Goal: Task Accomplishment & Management: Use online tool/utility

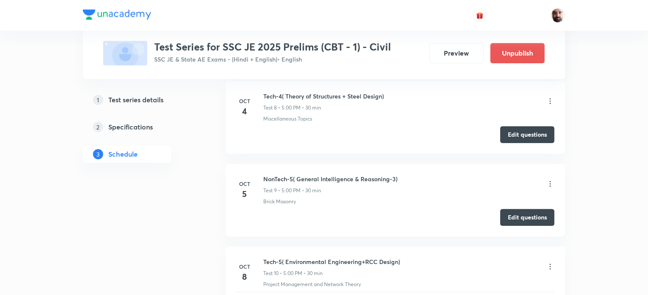
scroll to position [1033, 0]
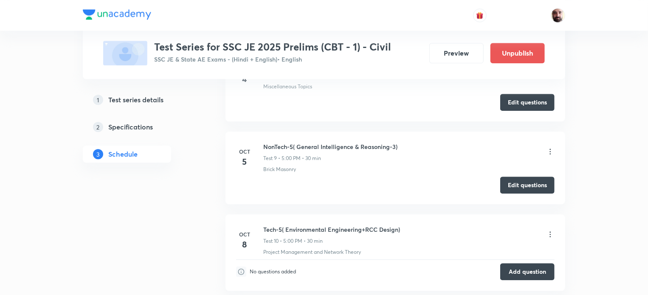
drag, startPoint x: 520, startPoint y: 184, endPoint x: 529, endPoint y: 149, distance: 36.5
click at [521, 183] on button "Edit questions" at bounding box center [528, 185] width 54 height 17
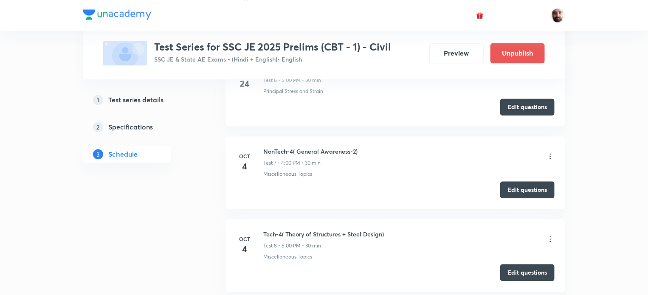
scroll to position [861, 0]
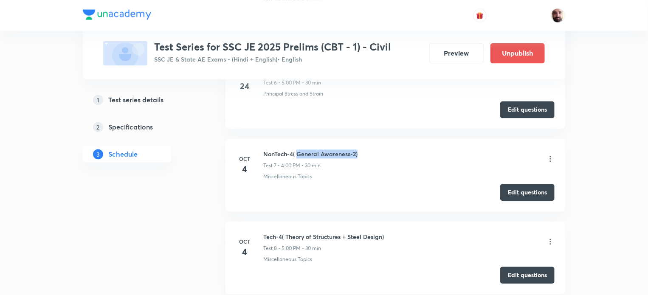
drag, startPoint x: 297, startPoint y: 152, endPoint x: 357, endPoint y: 152, distance: 59.5
click at [357, 152] on h6 "NonTech-4( General Awareness-2)" at bounding box center [310, 154] width 94 height 9
copy h6 "General Awareness-2)"
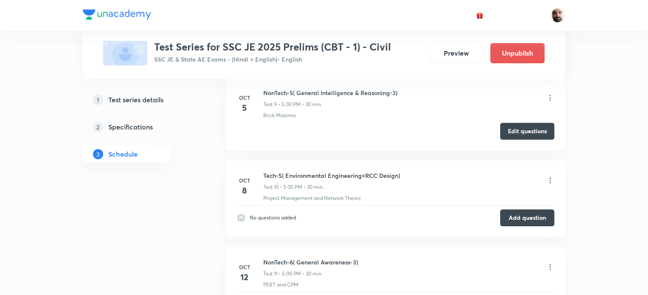
click at [552, 96] on icon at bounding box center [550, 97] width 8 height 8
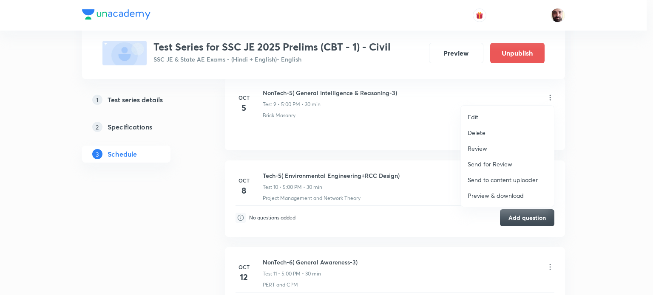
click at [550, 93] on div at bounding box center [326, 147] width 653 height 295
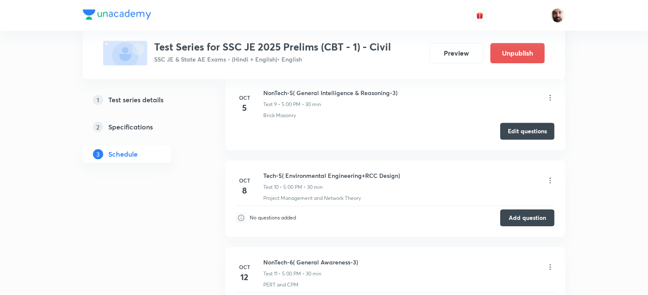
click at [549, 95] on icon at bounding box center [550, 97] width 8 height 8
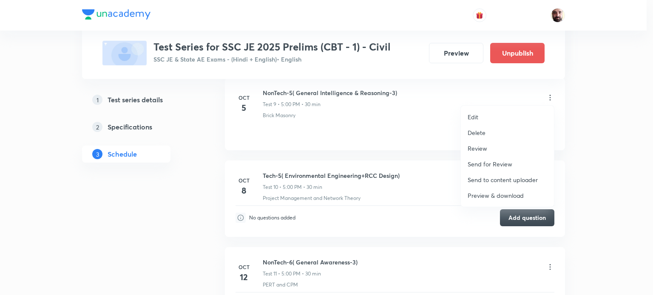
click at [478, 114] on p "Edit" at bounding box center [472, 117] width 11 height 9
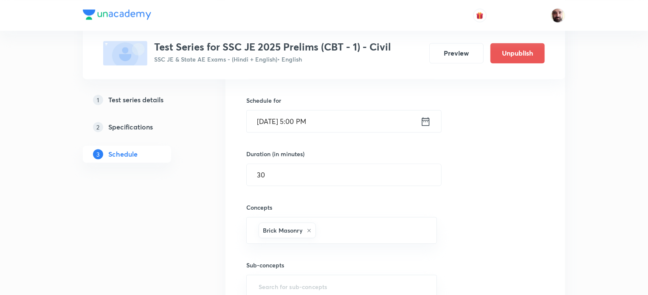
scroll to position [634, 0]
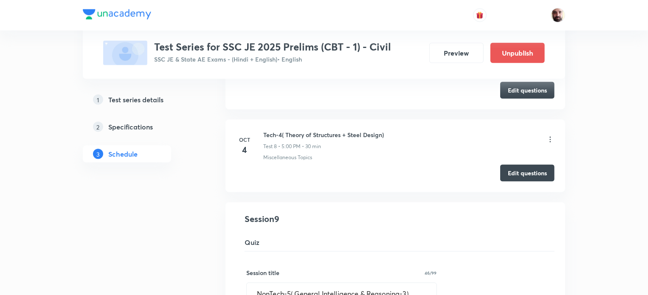
click at [393, 131] on div "Tech-4( Theory of Structures + Steel Design) Test 8 • 5:00 PM • 30 min" at bounding box center [409, 140] width 292 height 20
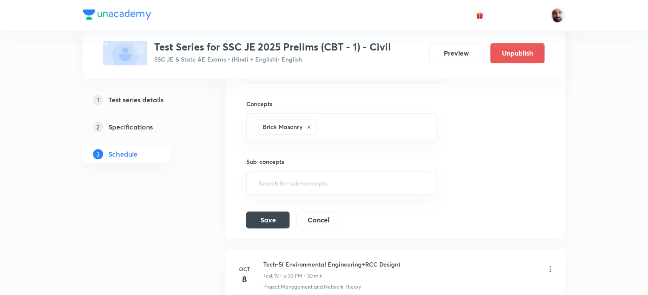
scroll to position [738, 0]
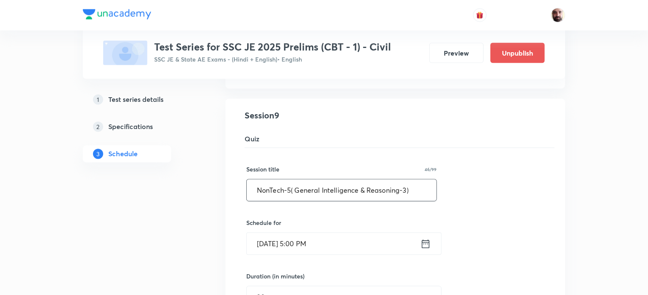
click at [408, 188] on input "NonTech-5( General Intelligence & Reasoning-3)" at bounding box center [342, 191] width 190 height 22
click at [401, 189] on input "NonTech-5( General Intelligence & Reasoning-3)" at bounding box center [342, 191] width 190 height 22
click at [402, 191] on input "NonTech-5( General Intelligence & Reasoning-3)" at bounding box center [342, 191] width 190 height 22
paste input "General Awareness-2)"
drag, startPoint x: 362, startPoint y: 189, endPoint x: 296, endPoint y: 188, distance: 65.9
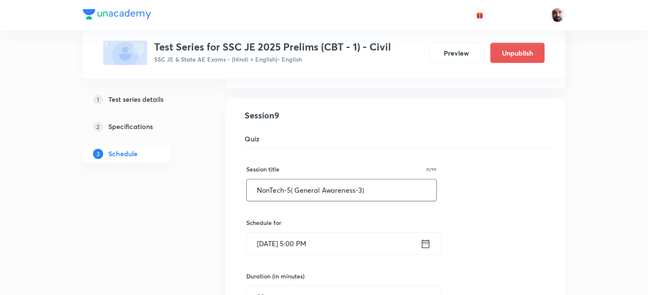
click at [296, 188] on input "NonTech-5( General Awareness-3)" at bounding box center [342, 191] width 190 height 22
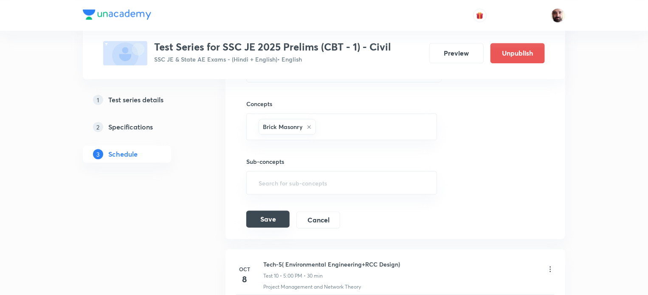
type input "NonTech-5( General Awareness-3)"
click at [265, 216] on button "Save" at bounding box center [267, 219] width 43 height 17
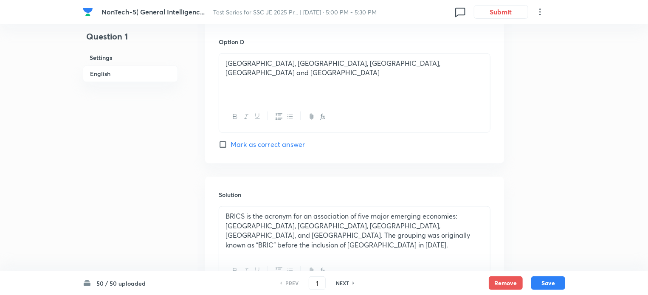
scroll to position [854, 0]
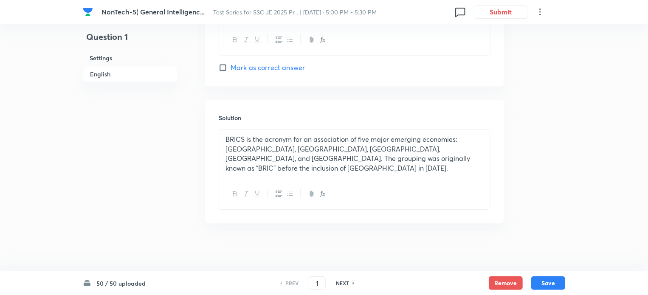
click at [354, 283] on icon at bounding box center [354, 283] width 2 height 3
type input "2"
checkbox input "true"
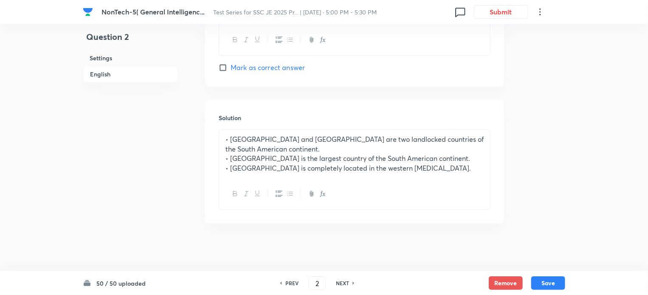
click at [354, 283] on icon at bounding box center [354, 283] width 2 height 3
type input "3"
checkbox input "true"
click at [354, 283] on icon at bounding box center [354, 283] width 2 height 3
type input "4"
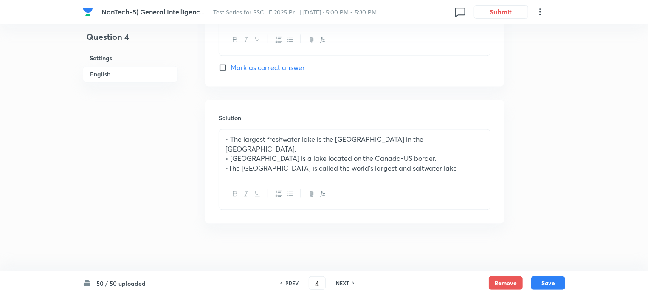
checkbox input "true"
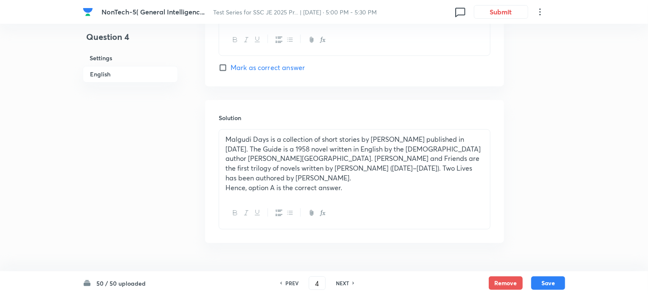
click at [354, 283] on icon at bounding box center [354, 283] width 2 height 3
type input "5"
checkbox input "false"
checkbox input "true"
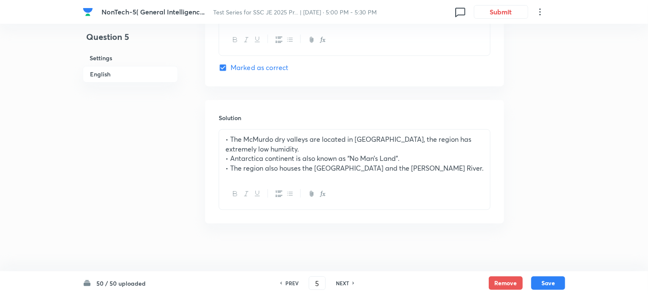
click at [354, 283] on icon at bounding box center [354, 283] width 2 height 3
type input "6"
checkbox input "false"
checkbox input "true"
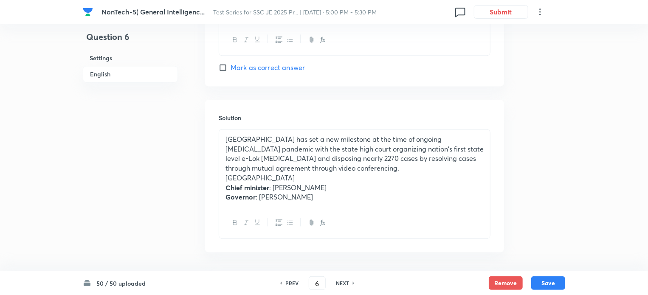
click at [354, 283] on icon at bounding box center [354, 283] width 2 height 3
type input "7"
checkbox input "false"
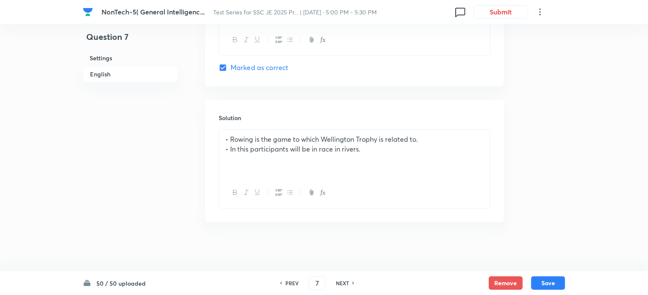
checkbox input "true"
click at [354, 283] on icon at bounding box center [354, 283] width 2 height 3
type input "8"
checkbox input "false"
checkbox input "true"
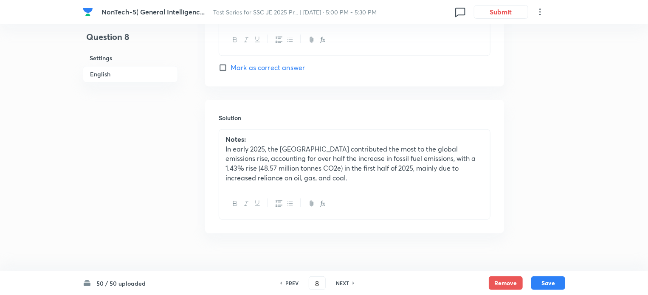
click at [354, 283] on icon at bounding box center [354, 283] width 2 height 3
type input "9"
checkbox input "false"
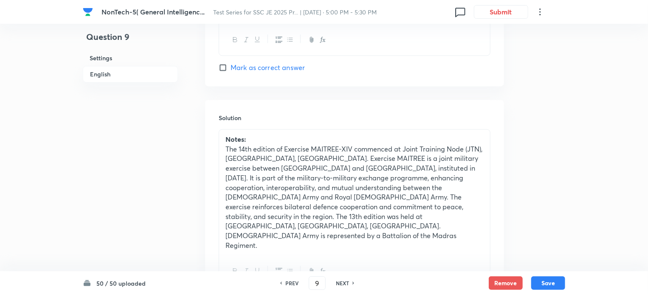
checkbox input "true"
click at [354, 283] on icon at bounding box center [354, 283] width 2 height 3
type input "10"
checkbox input "false"
checkbox input "true"
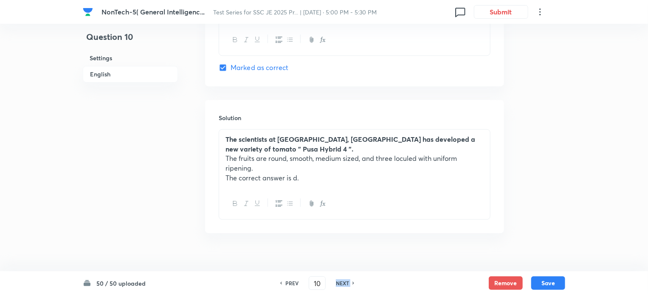
click at [354, 283] on icon at bounding box center [354, 283] width 2 height 3
type input "11"
checkbox input "false"
checkbox input "true"
click at [354, 283] on icon at bounding box center [354, 283] width 2 height 3
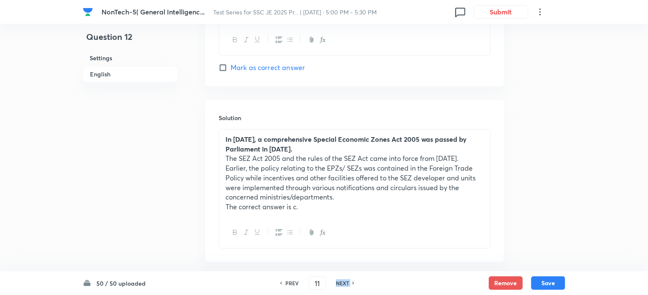
type input "12"
checkbox input "true"
click at [354, 283] on icon at bounding box center [354, 283] width 2 height 3
type input "13"
checkbox input "false"
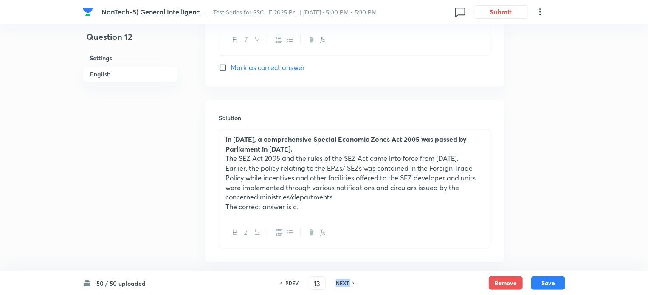
checkbox input "true"
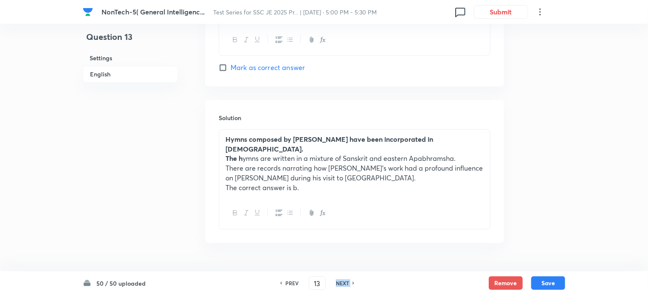
click at [354, 283] on icon at bounding box center [354, 283] width 2 height 3
type input "14"
checkbox input "false"
checkbox input "true"
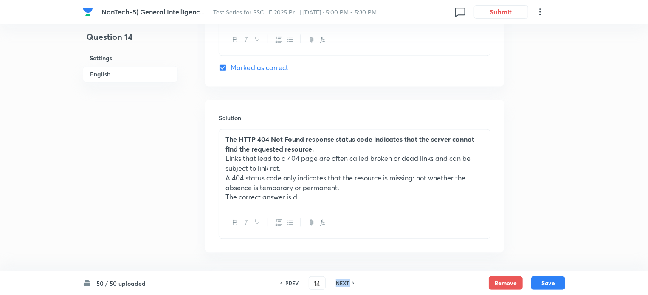
click at [354, 283] on icon at bounding box center [354, 283] width 2 height 3
type input "15"
checkbox input "false"
checkbox input "true"
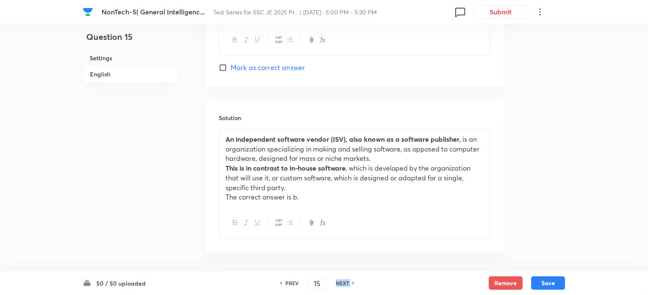
drag, startPoint x: 354, startPoint y: 283, endPoint x: 344, endPoint y: 62, distance: 221.2
click at [354, 283] on icon at bounding box center [354, 283] width 2 height 3
type input "16"
checkbox input "false"
checkbox input "true"
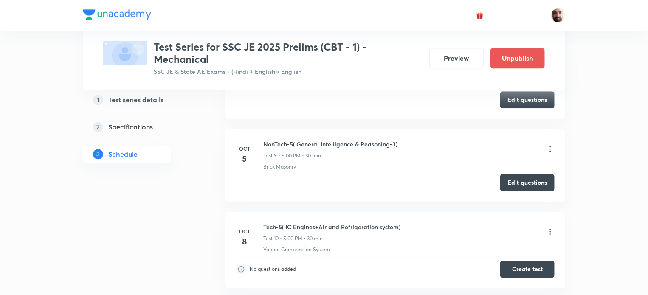
scroll to position [1072, 0]
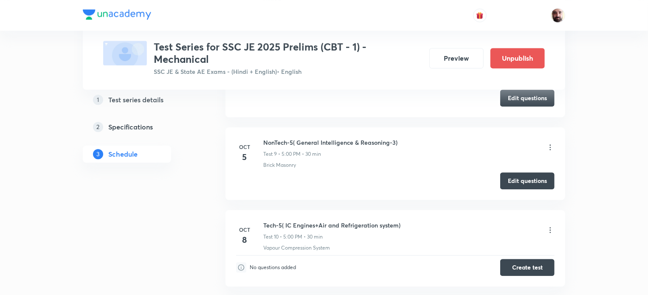
click at [552, 144] on icon at bounding box center [550, 147] width 8 height 8
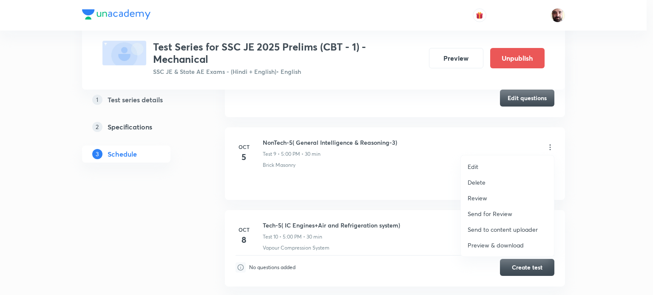
click at [478, 163] on li "Edit" at bounding box center [507, 167] width 93 height 16
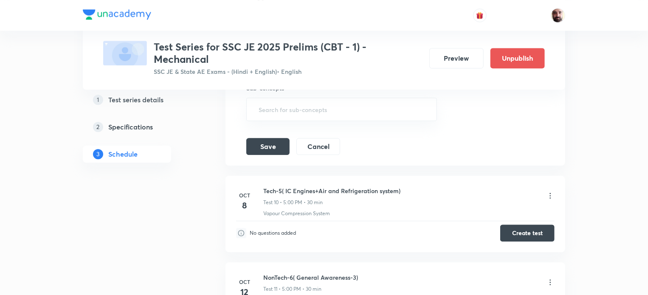
scroll to position [845, 0]
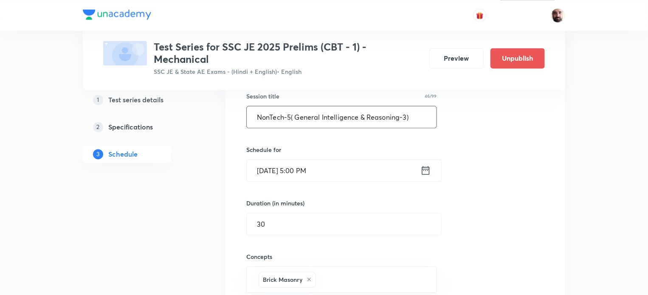
click at [413, 115] on input "NonTech-5( General Intelligence & Reasoning-3)" at bounding box center [342, 117] width 190 height 22
click at [402, 115] on input "NonTech-5( General Intelligence & Reasoning-3)" at bounding box center [342, 117] width 190 height 22
paste input "General Awareness-3"
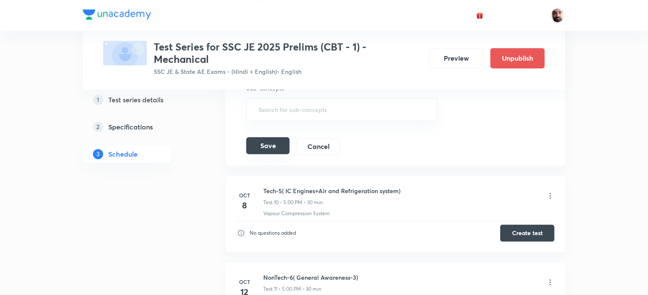
type input "NonTech-5( General Awareness-3)"
click at [262, 144] on button "Save" at bounding box center [267, 145] width 43 height 17
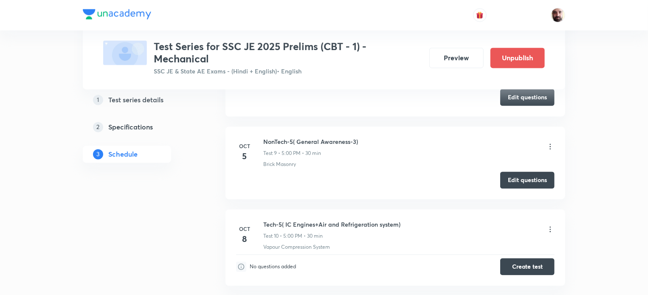
scroll to position [765, 0]
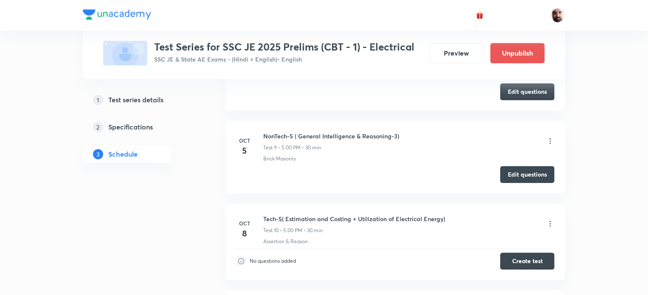
scroll to position [1037, 0]
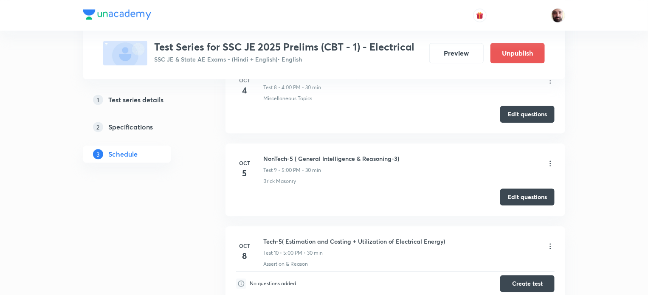
click at [552, 159] on icon at bounding box center [550, 163] width 8 height 8
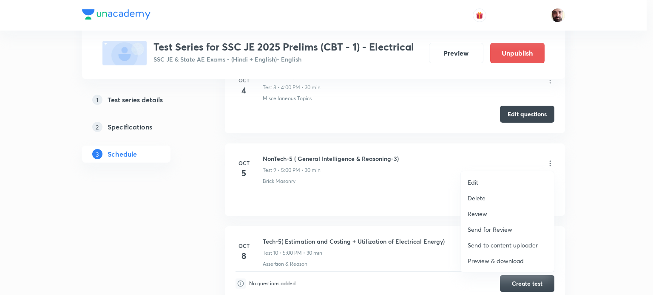
click at [478, 180] on li "Edit" at bounding box center [507, 183] width 93 height 16
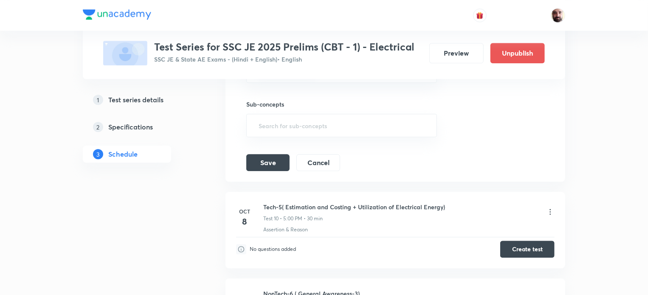
scroll to position [811, 0]
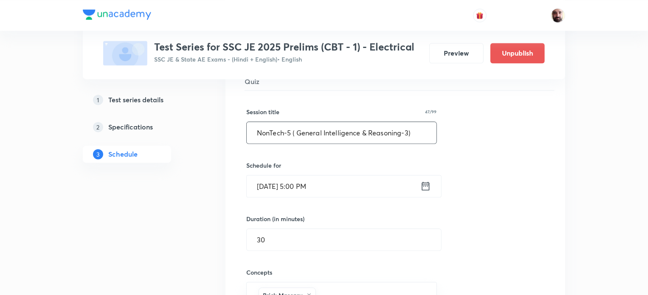
click at [405, 131] on input "NonTech-5 ( General Intelligence & Reasoning-3)" at bounding box center [342, 133] width 190 height 22
paste input "General Awareness-3"
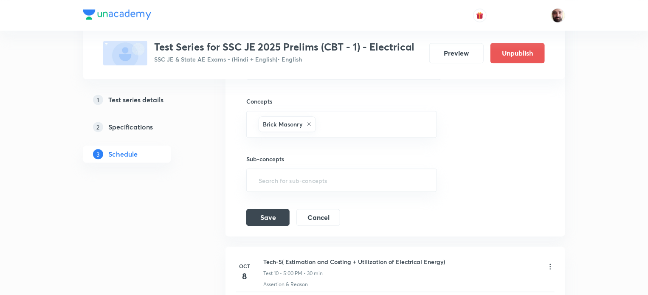
scroll to position [980, 0]
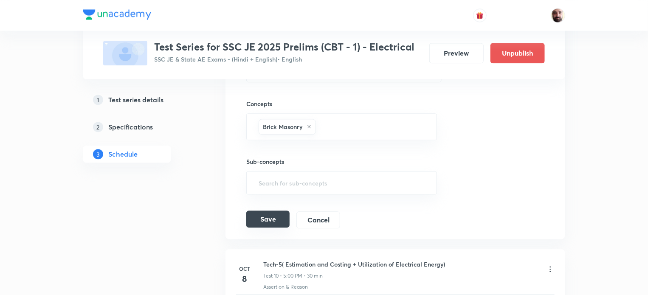
type input "NonTech-5 (General Awareness-3)"
click at [271, 218] on button "Save" at bounding box center [267, 219] width 43 height 17
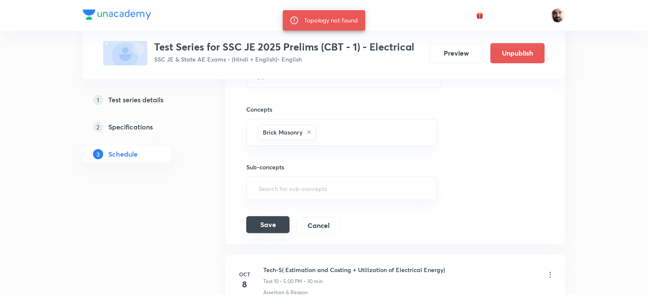
click at [266, 225] on button "Save" at bounding box center [267, 224] width 43 height 17
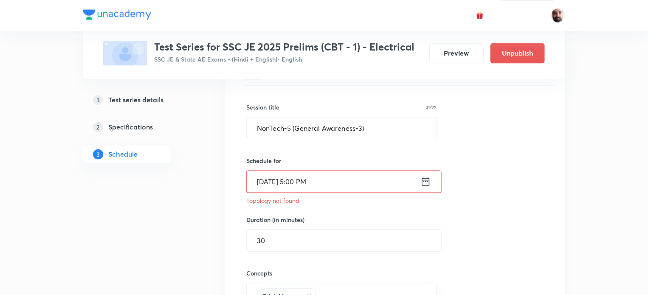
scroll to position [1042, 0]
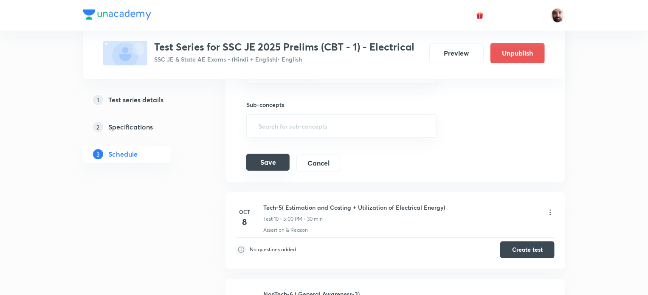
click at [258, 158] on button "Save" at bounding box center [267, 162] width 43 height 17
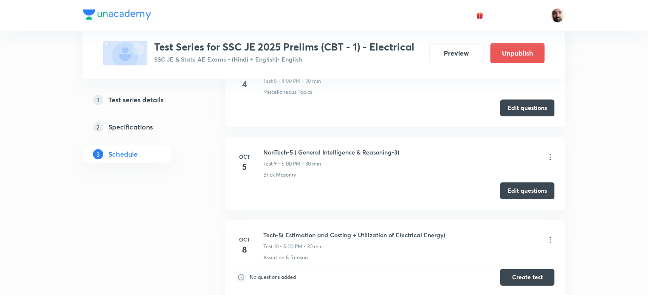
scroll to position [1037, 0]
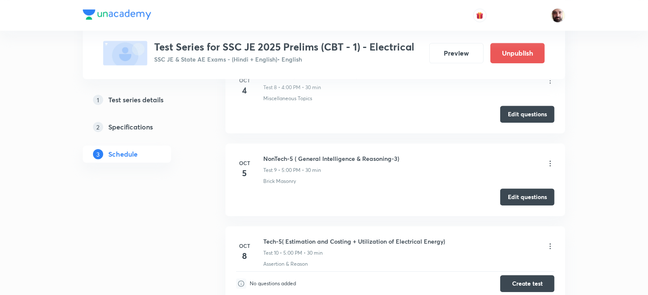
click at [549, 159] on icon at bounding box center [550, 163] width 8 height 8
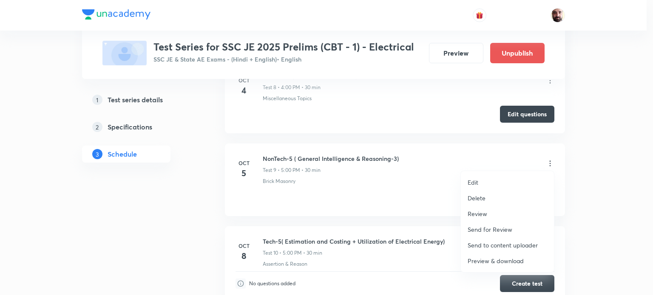
click at [473, 180] on p "Edit" at bounding box center [472, 182] width 11 height 9
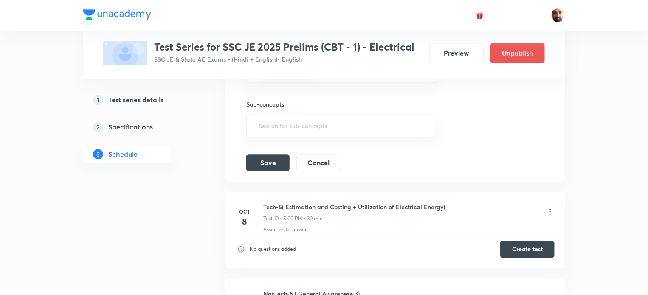
scroll to position [811, 0]
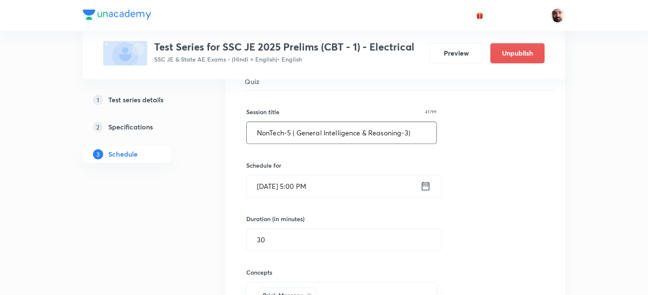
click at [405, 132] on input "NonTech-5 ( General Intelligence & Reasoning-3)" at bounding box center [342, 133] width 190 height 22
paste input "General Awareness-3"
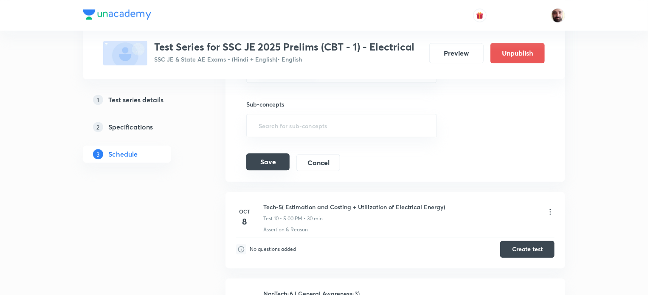
type input "NonTech-5 ( General Awareness-3)"
click at [263, 163] on button "Save" at bounding box center [267, 161] width 43 height 17
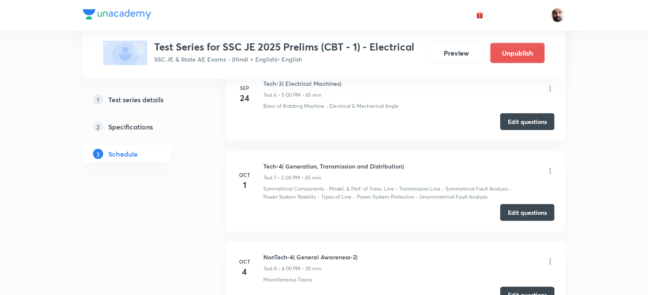
scroll to position [74, 0]
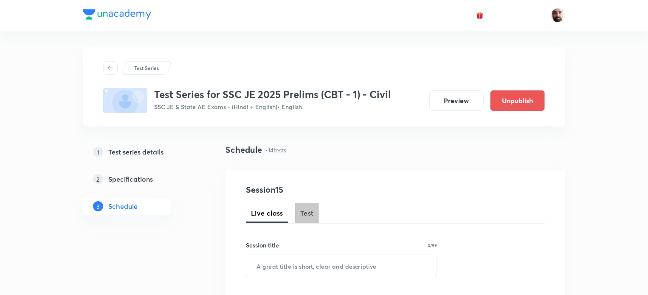
click at [306, 212] on span "Test" at bounding box center [307, 213] width 14 height 10
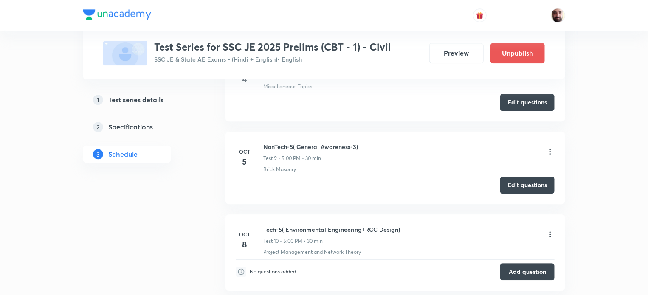
scroll to position [1108, 0]
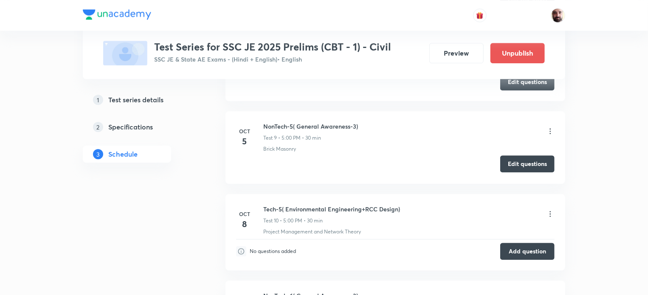
click at [525, 161] on button "Edit questions" at bounding box center [528, 164] width 54 height 17
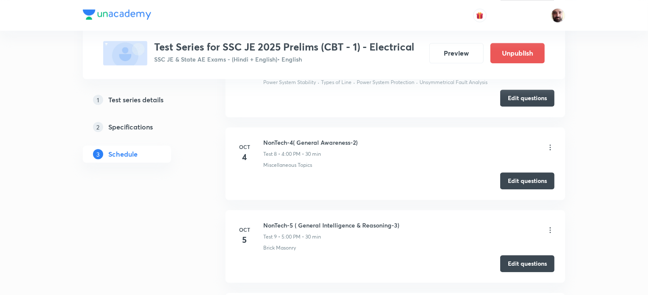
scroll to position [960, 0]
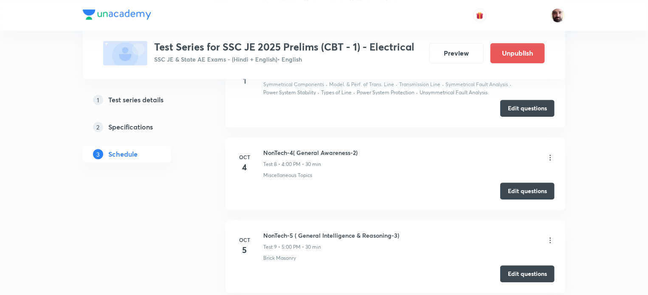
click at [549, 237] on icon at bounding box center [550, 240] width 8 height 8
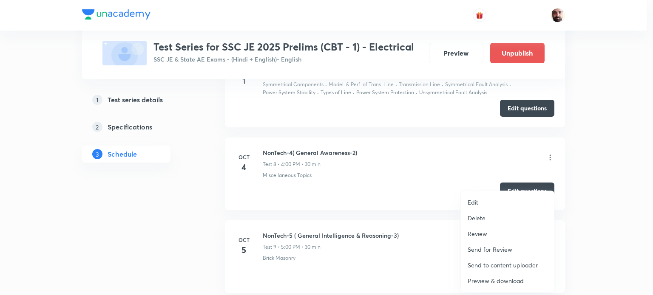
click at [476, 201] on p "Edit" at bounding box center [472, 202] width 11 height 9
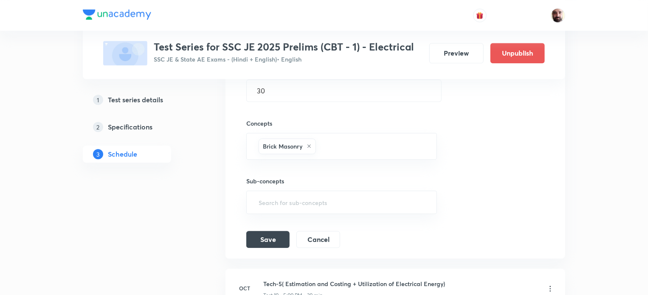
scroll to position [734, 0]
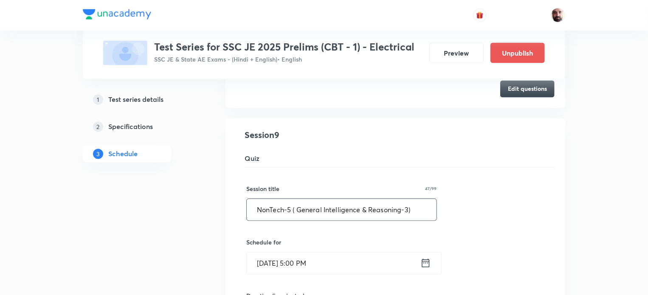
click at [404, 210] on input "NonTech-5 ( General Intelligence & Reasoning-3)" at bounding box center [342, 210] width 190 height 22
paste input "General Awareness-3"
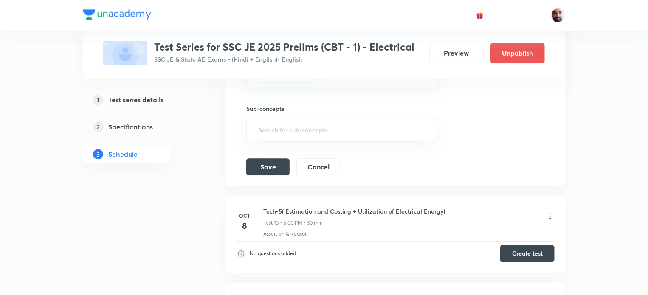
scroll to position [1035, 0]
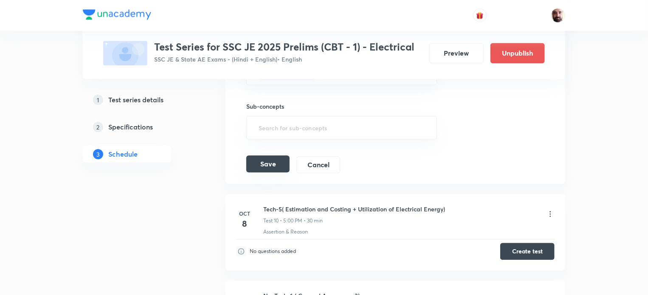
type input "NonTech-5 ( General Awareness-3)"
click at [277, 167] on button "Save" at bounding box center [267, 164] width 43 height 17
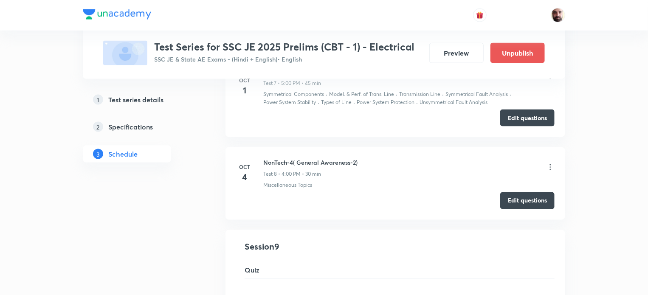
scroll to position [609, 0]
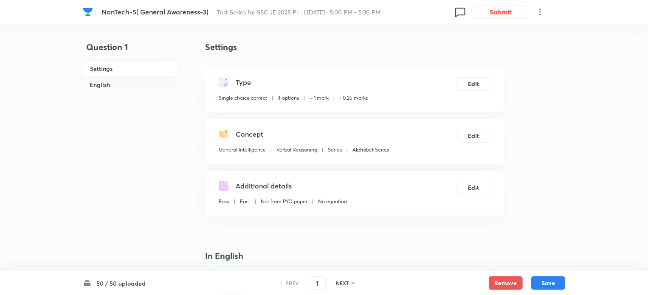
checkbox input "true"
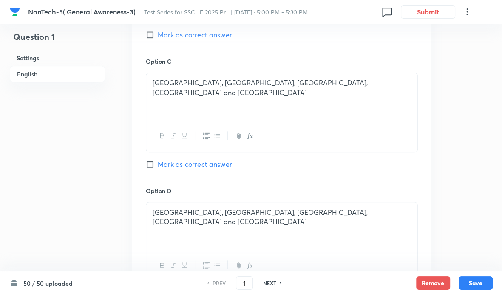
scroll to position [854, 0]
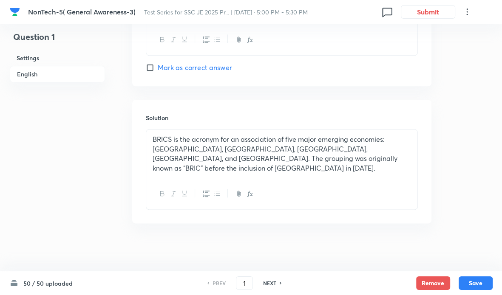
drag, startPoint x: 276, startPoint y: 286, endPoint x: 345, endPoint y: 255, distance: 75.7
click at [276, 285] on div "NEXT" at bounding box center [271, 284] width 23 height 8
type input "2"
checkbox input "true"
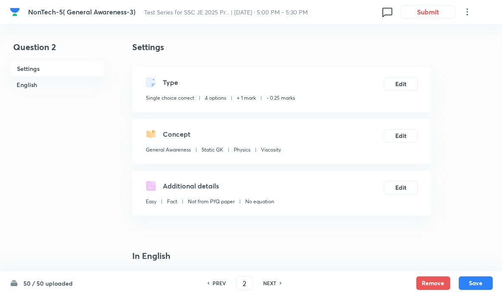
scroll to position [227, 0]
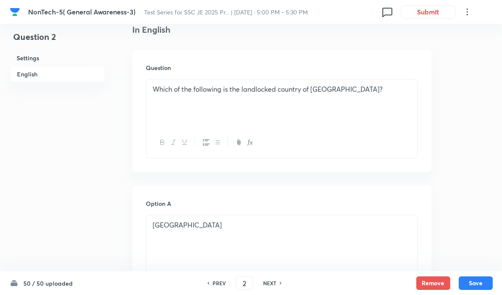
drag, startPoint x: 437, startPoint y: 117, endPoint x: 441, endPoint y: 112, distance: 6.4
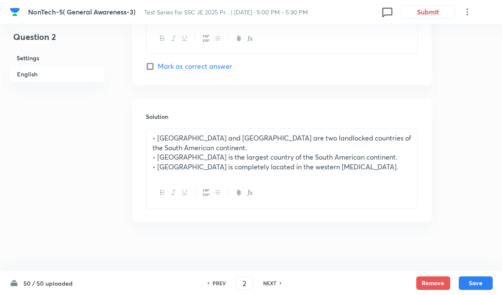
scroll to position [855, 0]
drag, startPoint x: 279, startPoint y: 284, endPoint x: 413, endPoint y: 253, distance: 137.5
click at [280, 284] on icon at bounding box center [281, 283] width 2 height 3
type input "3"
checkbox input "true"
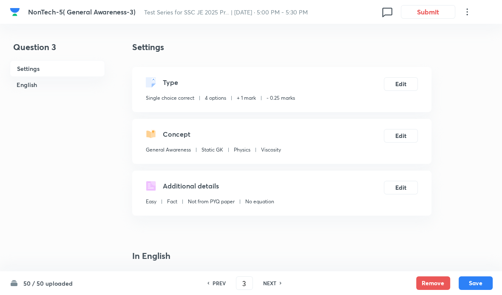
scroll to position [227, 0]
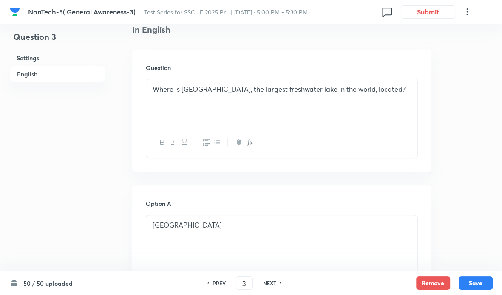
drag, startPoint x: 446, startPoint y: 125, endPoint x: 453, endPoint y: 124, distance: 7.0
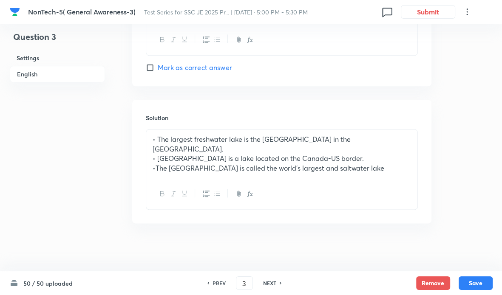
scroll to position [627, 0]
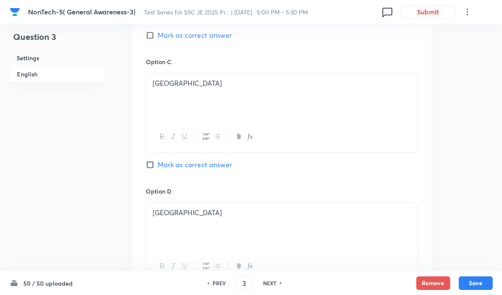
click at [280, 283] on icon at bounding box center [281, 283] width 3 height 4
type input "4"
checkbox input "true"
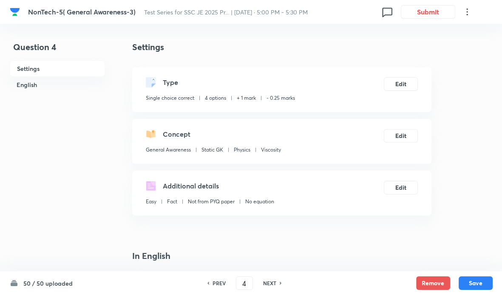
scroll to position [227, 0]
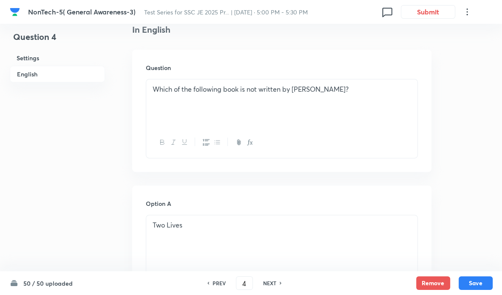
click at [414, 144] on div at bounding box center [281, 142] width 271 height 31
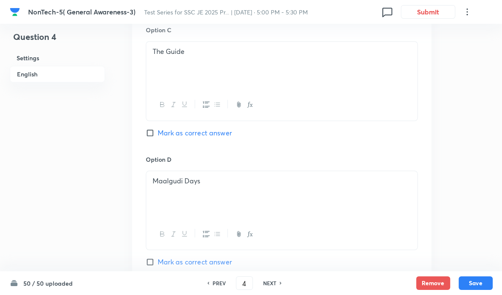
scroll to position [865, 0]
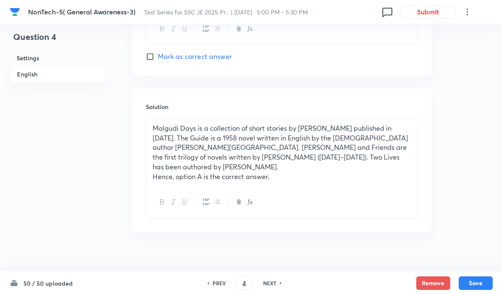
click at [273, 283] on h6 "NEXT" at bounding box center [269, 284] width 13 height 8
type input "5"
checkbox input "false"
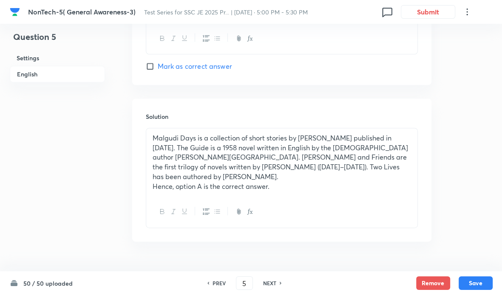
checkbox input "true"
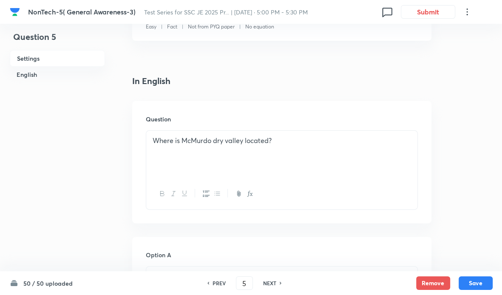
scroll to position [0, 0]
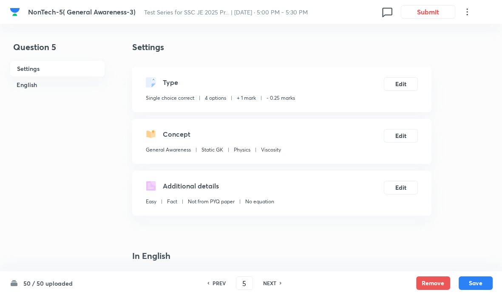
click at [426, 181] on div "Additional details Easy Fact Not from PYQ paper No equation Edit" at bounding box center [281, 193] width 299 height 45
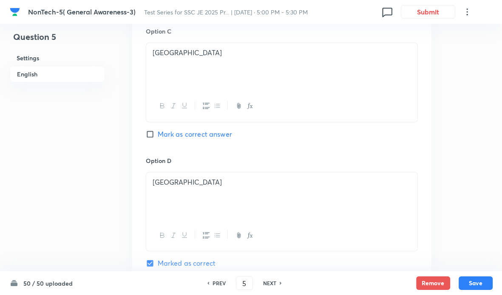
scroll to position [855, 0]
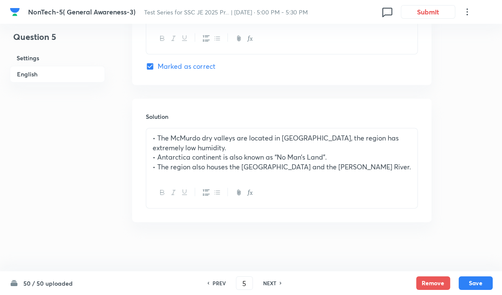
drag, startPoint x: 277, startPoint y: 282, endPoint x: 356, endPoint y: 249, distance: 84.6
click at [282, 282] on div "PREV 5 ​ NEXT" at bounding box center [245, 284] width 110 height 14
click at [278, 282] on div "NEXT" at bounding box center [271, 284] width 23 height 8
type input "6"
checkbox input "false"
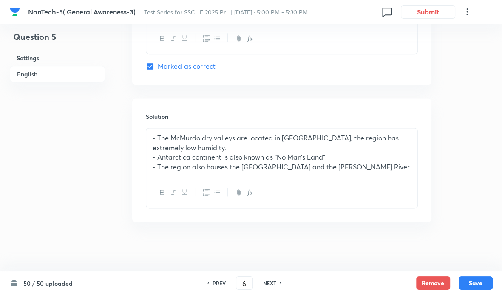
checkbox input "true"
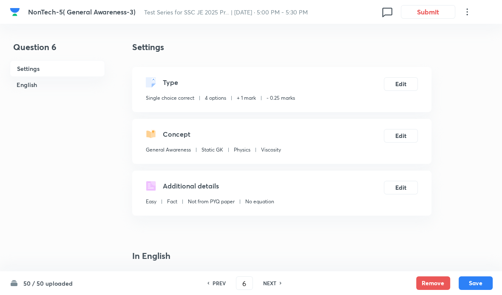
scroll to position [227, 0]
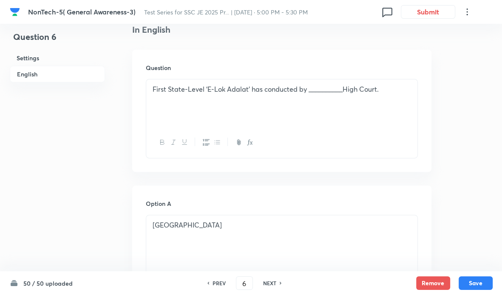
click at [424, 122] on div "Question First State-Level ‘E-Lok Adalat’ has conducted by __________High Court." at bounding box center [281, 111] width 299 height 122
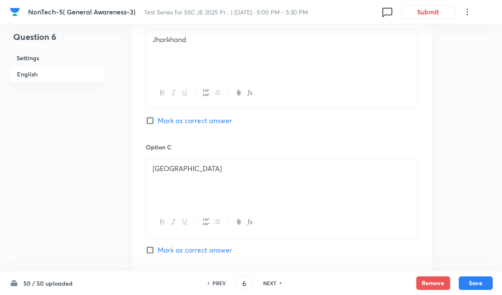
scroll to position [884, 0]
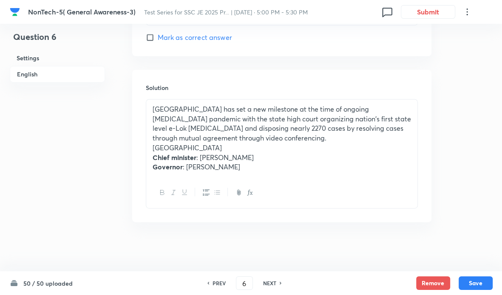
drag, startPoint x: 275, startPoint y: 283, endPoint x: 433, endPoint y: 234, distance: 165.7
click at [277, 282] on div "NEXT" at bounding box center [271, 284] width 23 height 8
type input "7"
checkbox input "false"
checkbox input "true"
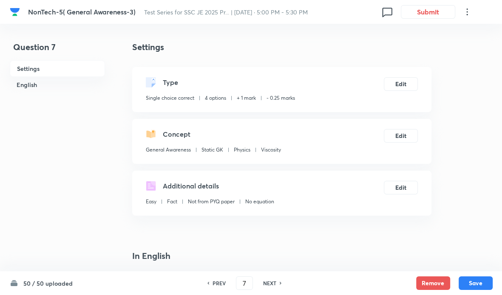
scroll to position [227, 0]
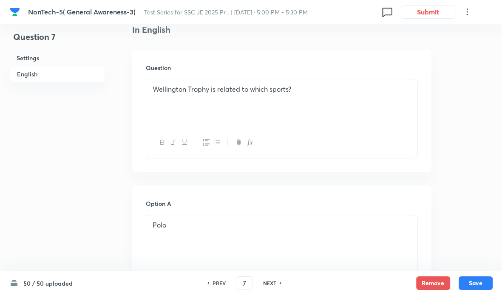
click at [423, 127] on div "Question Wellington Trophy is related to which sports?" at bounding box center [281, 111] width 299 height 122
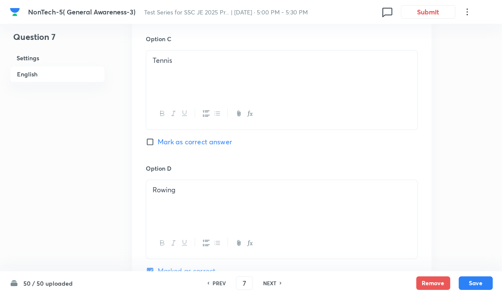
scroll to position [854, 0]
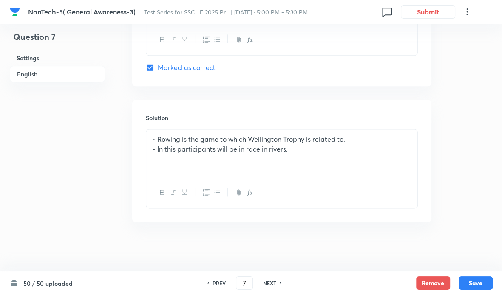
drag, startPoint x: 277, startPoint y: 287, endPoint x: 281, endPoint y: 282, distance: 6.4
click at [278, 287] on div "NEXT" at bounding box center [271, 284] width 23 height 8
type input "8"
checkbox input "false"
checkbox input "true"
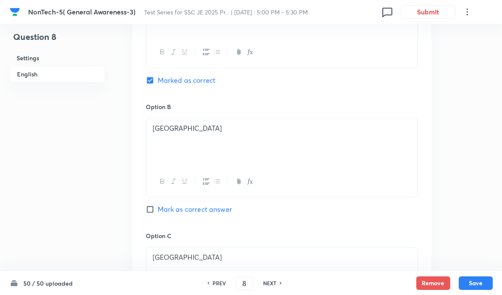
scroll to position [865, 0]
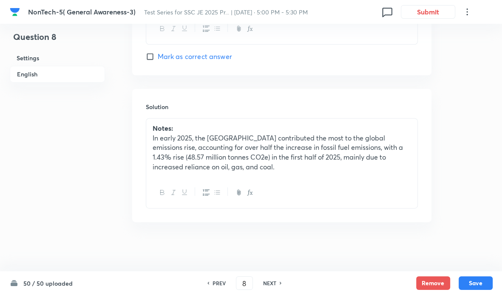
click at [275, 284] on h6 "NEXT" at bounding box center [269, 284] width 13 height 8
type input "9"
checkbox input "false"
checkbox input "true"
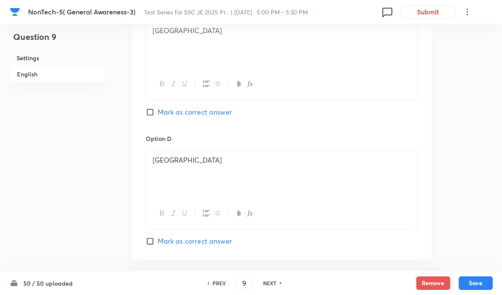
scroll to position [903, 0]
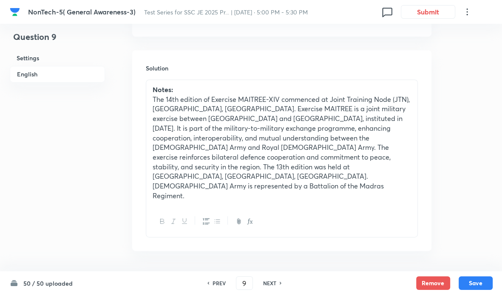
click at [278, 282] on div "NEXT" at bounding box center [271, 284] width 23 height 8
type input "10"
checkbox input "false"
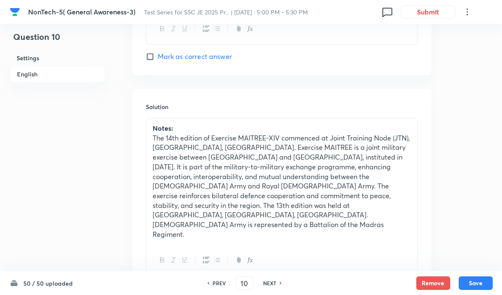
checkbox input "true"
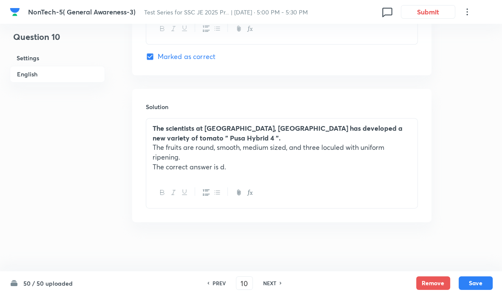
click at [274, 283] on h6 "NEXT" at bounding box center [269, 284] width 13 height 8
type input "11"
checkbox input "false"
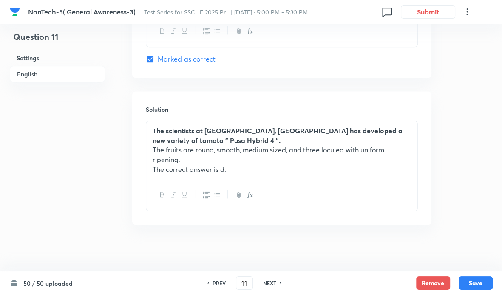
checkbox input "true"
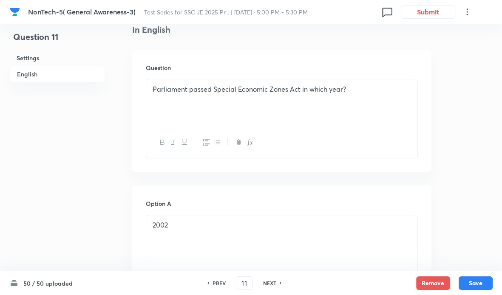
scroll to position [0, 0]
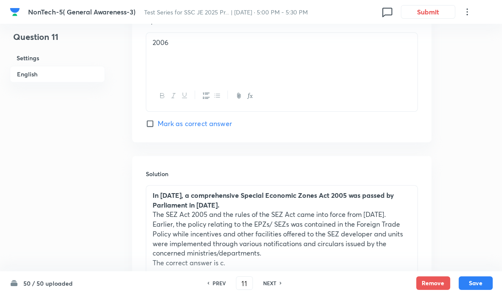
scroll to position [903, 0]
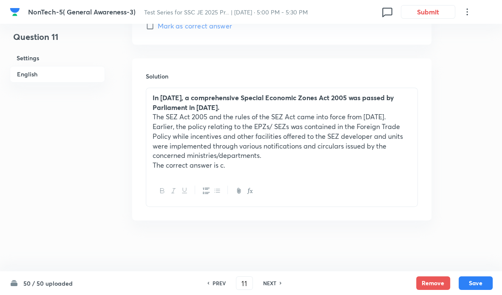
click at [280, 283] on icon at bounding box center [281, 283] width 2 height 3
type input "12"
checkbox input "true"
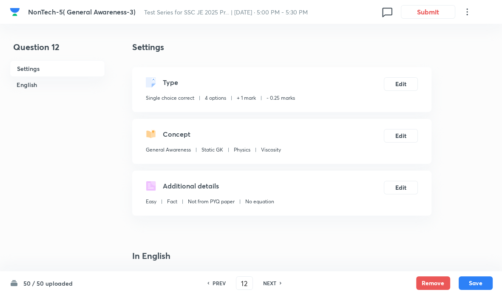
scroll to position [227, 0]
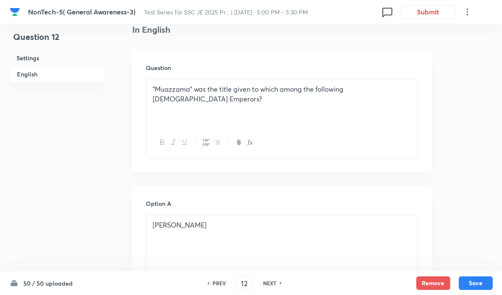
click at [424, 132] on div "Question "Muazzama” was the title given to which among the following Mughal Emp…" at bounding box center [281, 111] width 299 height 122
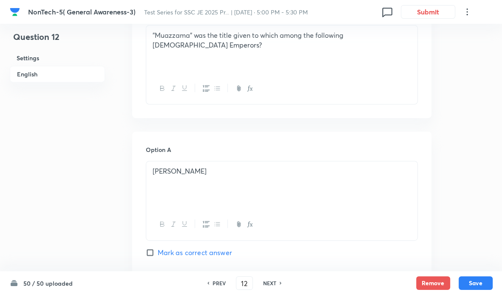
scroll to position [865, 0]
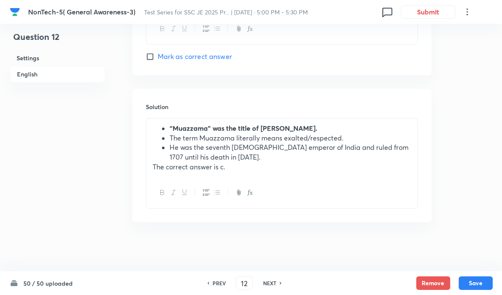
click at [276, 283] on div "NEXT" at bounding box center [271, 284] width 23 height 8
type input "13"
checkbox input "false"
checkbox input "true"
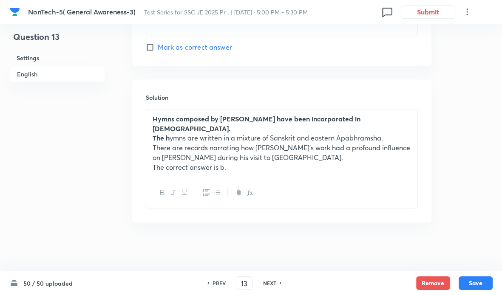
scroll to position [648, 0]
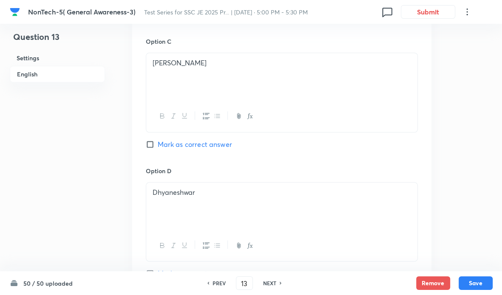
click at [277, 282] on div "NEXT" at bounding box center [271, 284] width 23 height 8
type input "14"
checkbox input "false"
checkbox input "true"
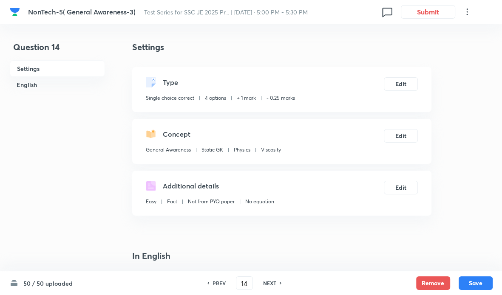
scroll to position [227, 0]
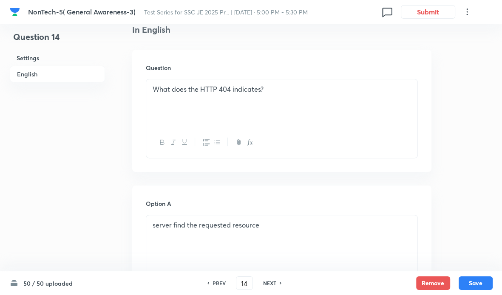
drag, startPoint x: 374, startPoint y: 130, endPoint x: 384, endPoint y: 127, distance: 10.9
click at [374, 130] on div at bounding box center [281, 142] width 271 height 31
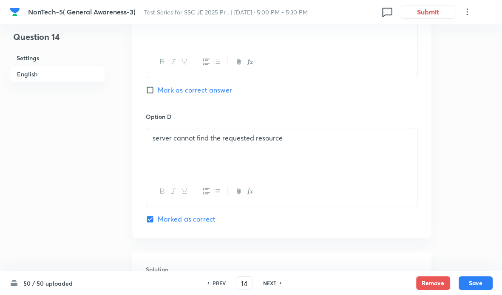
scroll to position [884, 0]
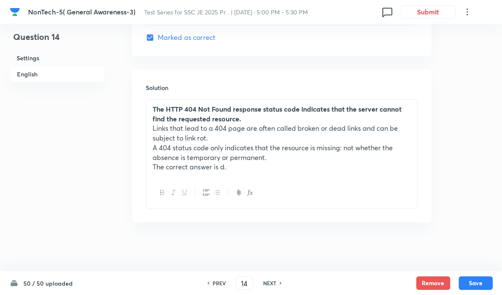
click at [280, 283] on icon at bounding box center [281, 283] width 3 height 4
type input "15"
checkbox input "false"
checkbox input "true"
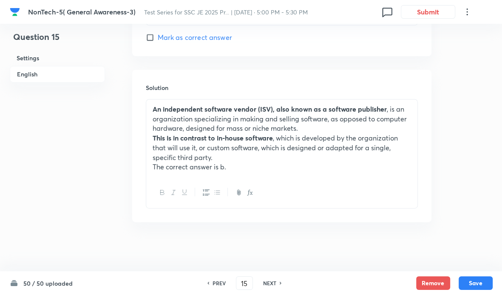
click at [280, 283] on icon at bounding box center [281, 283] width 3 height 4
type input "16"
checkbox input "false"
checkbox input "true"
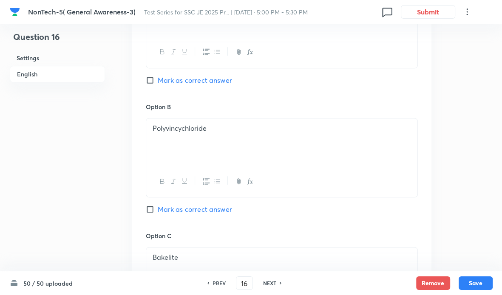
scroll to position [680, 0]
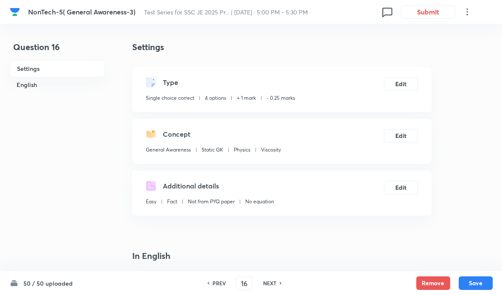
scroll to position [227, 0]
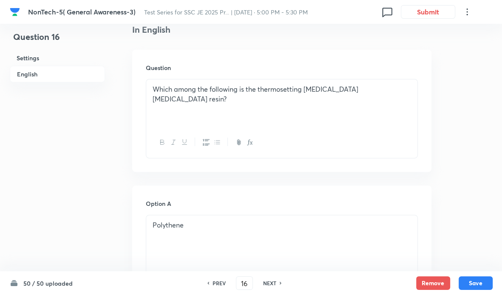
click at [276, 283] on div "NEXT" at bounding box center [271, 284] width 23 height 8
type input "17"
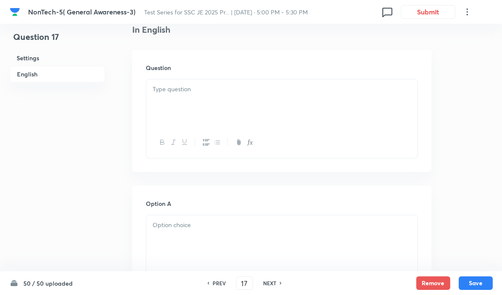
checkbox input "false"
checkbox input "true"
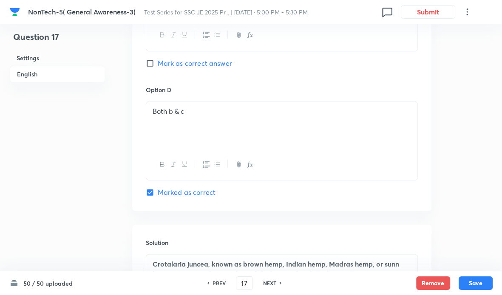
scroll to position [874, 0]
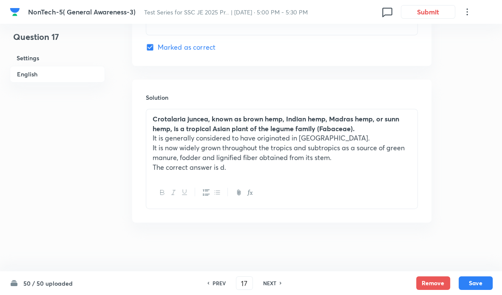
drag, startPoint x: 280, startPoint y: 283, endPoint x: 294, endPoint y: 273, distance: 17.7
click at [280, 283] on icon at bounding box center [281, 283] width 2 height 3
type input "18"
checkbox input "false"
checkbox input "true"
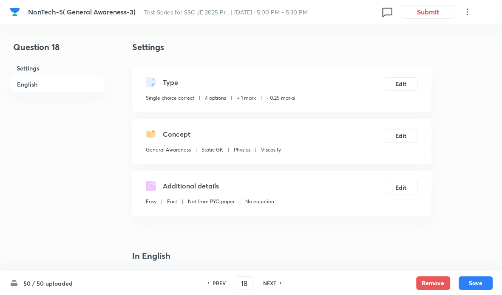
scroll to position [227, 0]
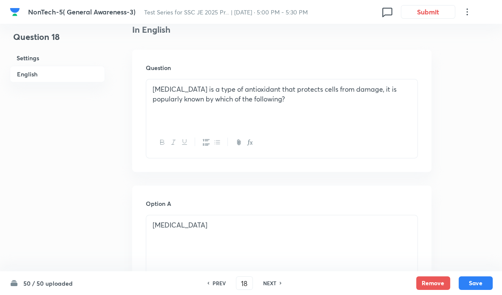
click at [407, 133] on div at bounding box center [281, 142] width 271 height 31
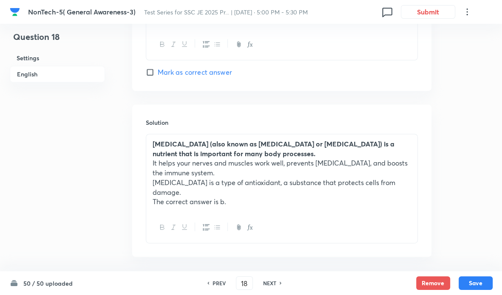
scroll to position [874, 0]
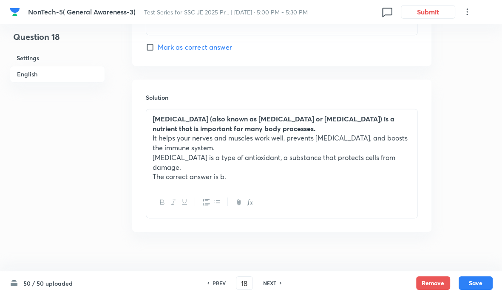
drag, startPoint x: 277, startPoint y: 281, endPoint x: 309, endPoint y: 270, distance: 33.1
click at [278, 281] on div "NEXT" at bounding box center [271, 284] width 23 height 8
type input "19"
checkbox input "false"
checkbox input "true"
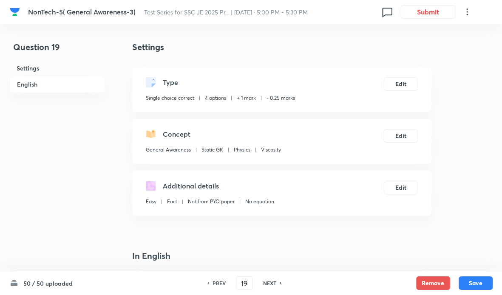
scroll to position [227, 0]
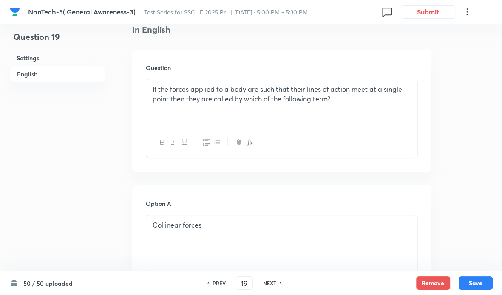
drag, startPoint x: 409, startPoint y: 118, endPoint x: 467, endPoint y: 105, distance: 59.6
click at [410, 118] on div "If the forces applied to a body are such that their lines of action meet at a s…" at bounding box center [281, 103] width 271 height 48
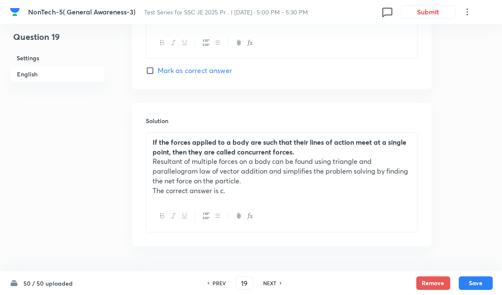
scroll to position [874, 0]
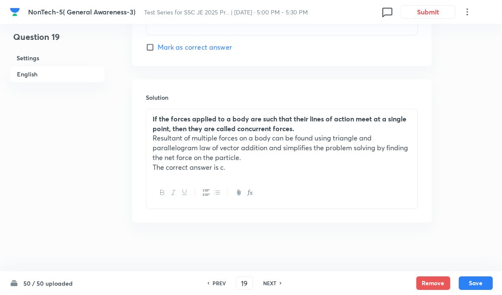
drag, startPoint x: 275, startPoint y: 283, endPoint x: 289, endPoint y: 276, distance: 16.2
click at [277, 282] on div "NEXT" at bounding box center [271, 284] width 23 height 8
type input "20"
checkbox input "false"
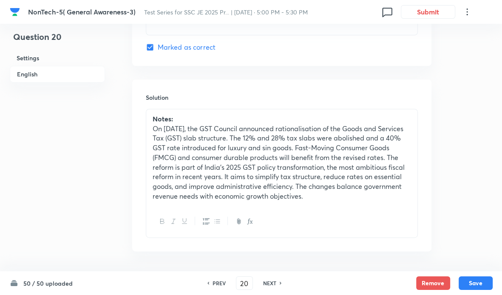
checkbox input "true"
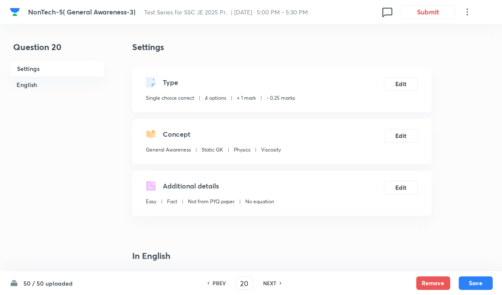
scroll to position [227, 0]
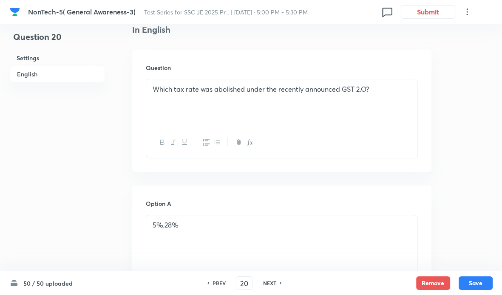
drag, startPoint x: 369, startPoint y: 148, endPoint x: 369, endPoint y: 195, distance: 47.2
click at [369, 149] on div at bounding box center [281, 142] width 271 height 31
click at [282, 282] on div "PREV 20 ​ NEXT" at bounding box center [245, 284] width 110 height 14
click at [278, 283] on div "NEXT" at bounding box center [271, 284] width 23 height 8
type input "21"
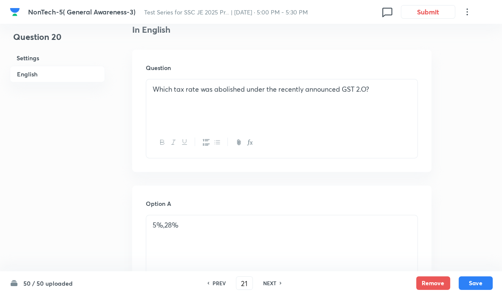
checkbox input "false"
checkbox input "true"
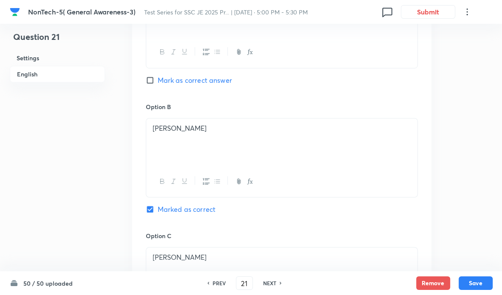
click at [278, 283] on div "NEXT" at bounding box center [271, 284] width 23 height 8
type input "22"
checkbox input "false"
checkbox input "true"
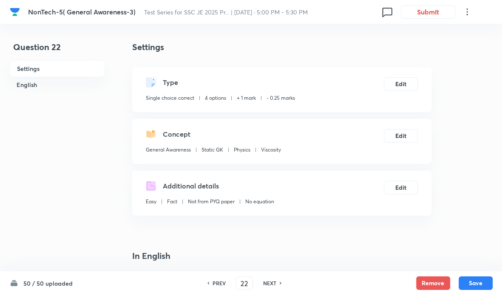
scroll to position [227, 0]
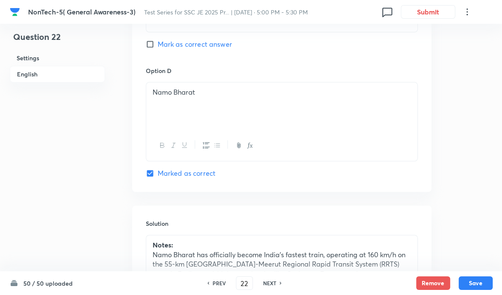
scroll to position [913, 0]
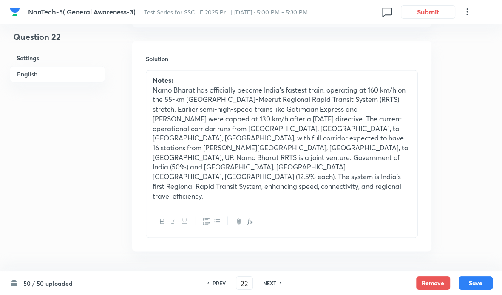
click at [280, 280] on div "NEXT" at bounding box center [271, 284] width 23 height 8
type input "23"
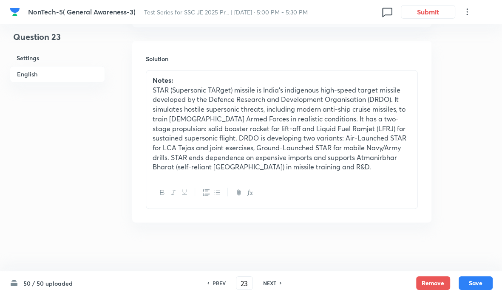
checkbox input "true"
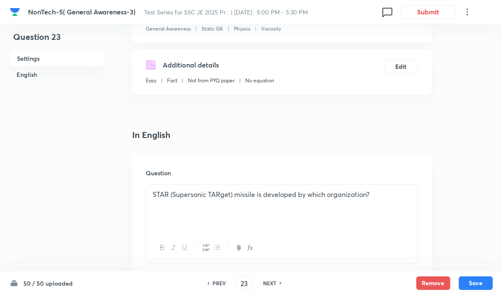
scroll to position [233, 0]
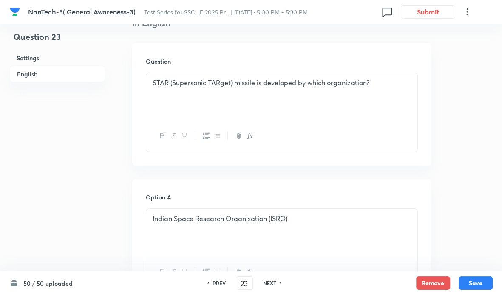
drag, startPoint x: 375, startPoint y: 156, endPoint x: 390, endPoint y: 150, distance: 15.7
click at [376, 156] on div "Question STAR (Supersonic TARget) missile is developed by which organization?" at bounding box center [281, 104] width 299 height 122
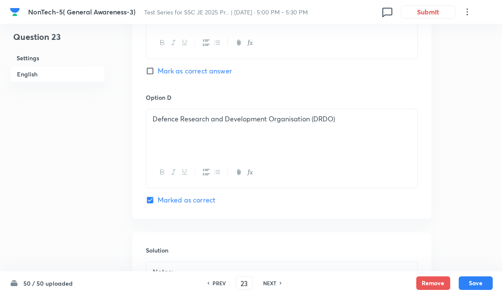
scroll to position [913, 0]
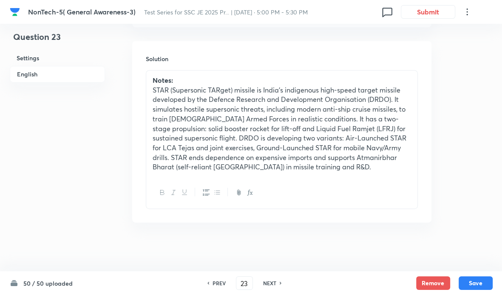
click at [277, 282] on div "NEXT" at bounding box center [271, 284] width 23 height 8
type input "24"
checkbox input "false"
checkbox input "true"
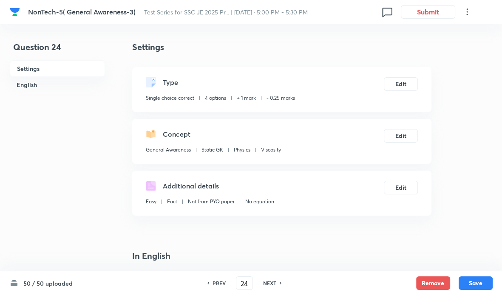
scroll to position [227, 0]
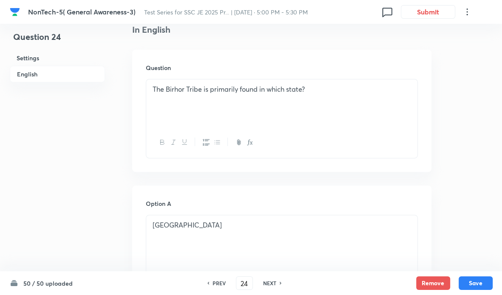
click at [339, 205] on h6 "Option A" at bounding box center [282, 203] width 272 height 9
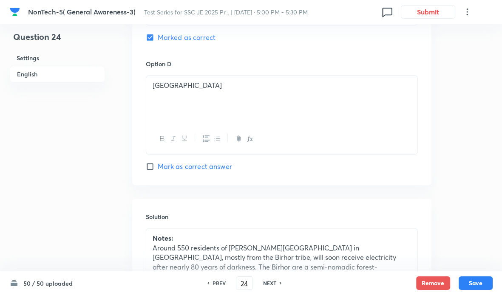
scroll to position [903, 0]
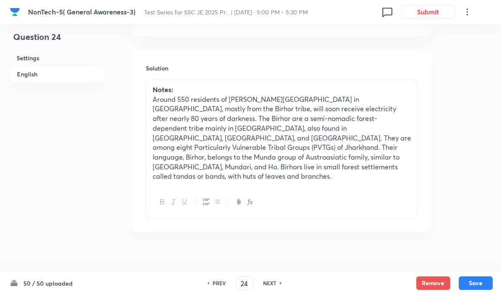
click at [278, 284] on div "NEXT" at bounding box center [271, 284] width 23 height 8
type input "25"
checkbox input "true"
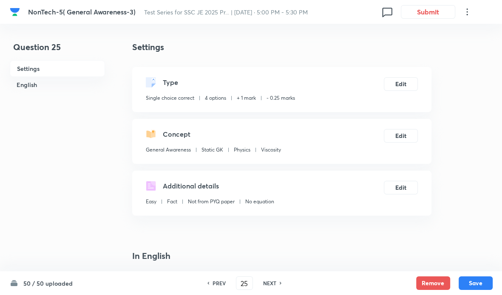
scroll to position [227, 0]
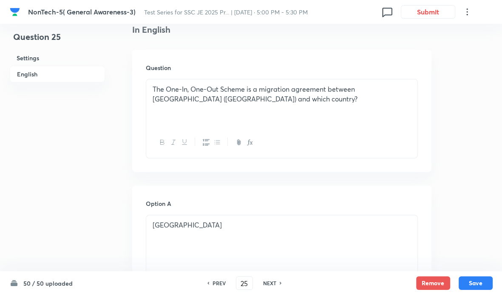
click at [408, 137] on div at bounding box center [281, 142] width 271 height 31
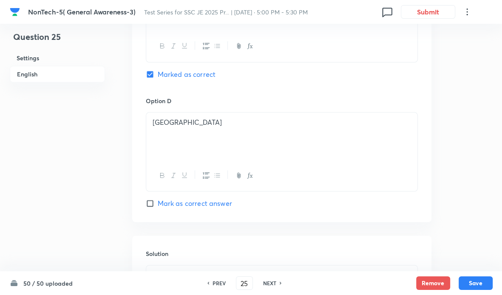
scroll to position [923, 0]
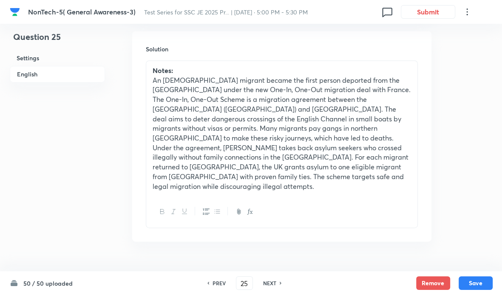
click at [272, 283] on h6 "NEXT" at bounding box center [269, 284] width 13 height 8
type input "26"
checkbox input "false"
checkbox input "true"
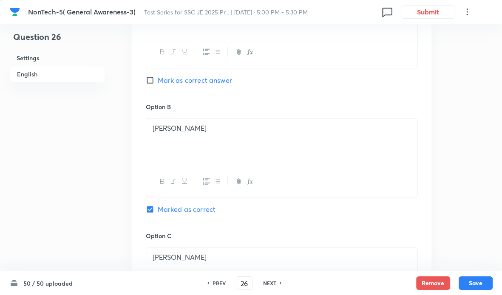
scroll to position [227, 0]
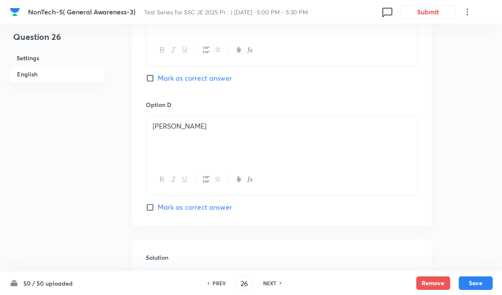
scroll to position [865, 0]
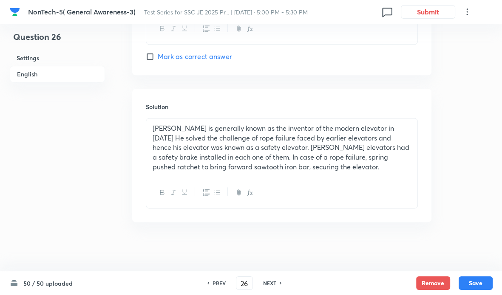
click at [276, 283] on div "NEXT" at bounding box center [271, 284] width 23 height 8
type input "27"
checkbox input "true"
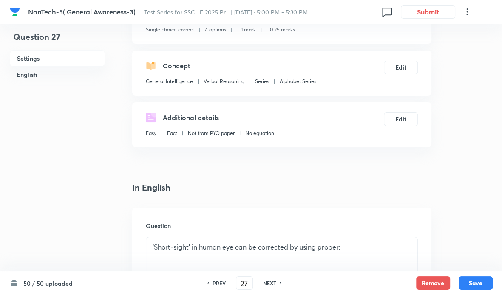
scroll to position [227, 0]
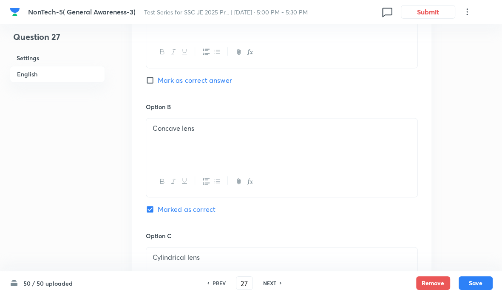
scroll to position [680, 0]
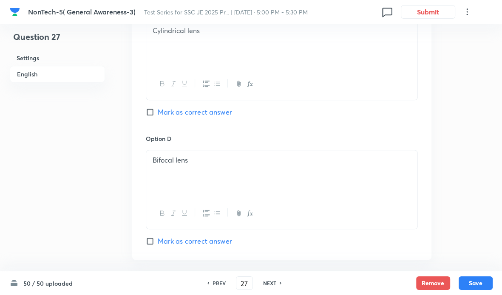
click at [276, 285] on div "NEXT" at bounding box center [271, 284] width 23 height 8
type input "28"
checkbox input "false"
checkbox input "true"
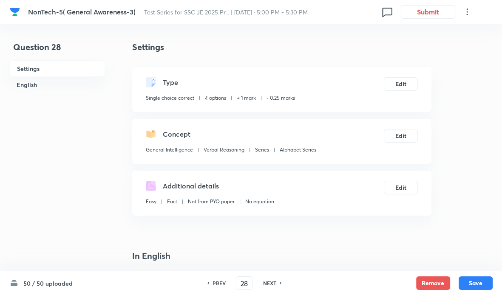
scroll to position [227, 0]
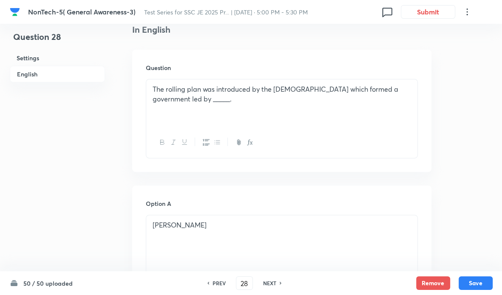
drag, startPoint x: 438, startPoint y: 107, endPoint x: 504, endPoint y: 91, distance: 68.1
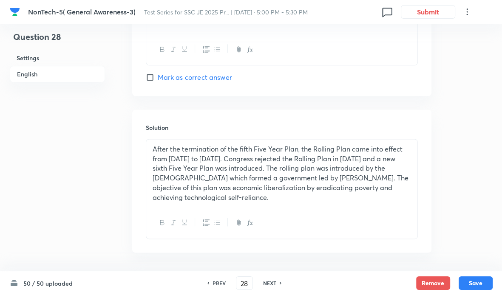
scroll to position [874, 0]
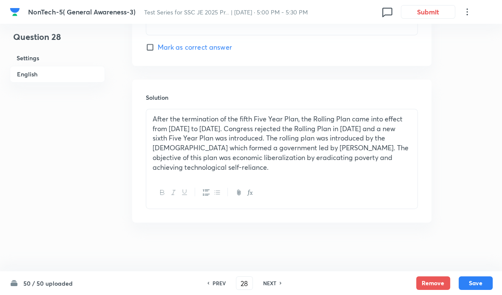
click at [278, 282] on div "NEXT" at bounding box center [271, 284] width 23 height 8
type input "29"
checkbox input "false"
checkbox input "true"
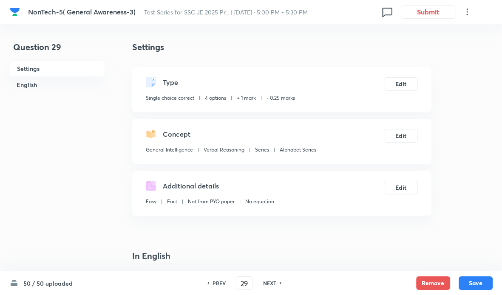
scroll to position [227, 0]
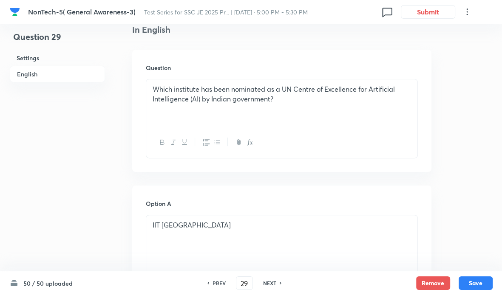
click at [389, 134] on div at bounding box center [281, 142] width 271 height 31
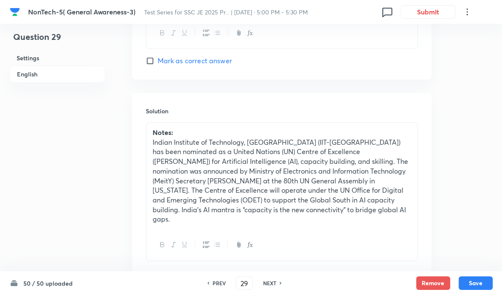
scroll to position [903, 0]
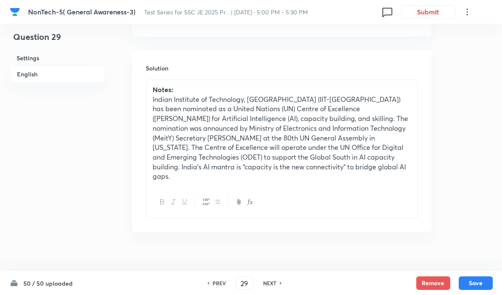
click at [280, 283] on icon at bounding box center [281, 283] width 3 height 4
type input "30"
checkbox input "false"
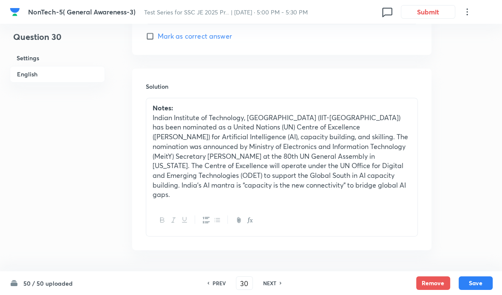
checkbox input "true"
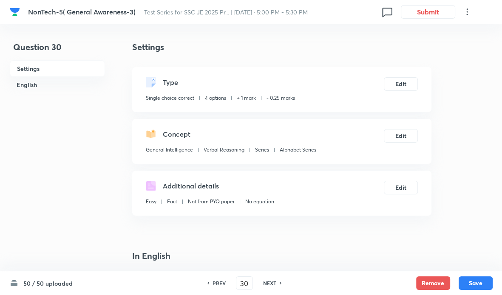
scroll to position [227, 0]
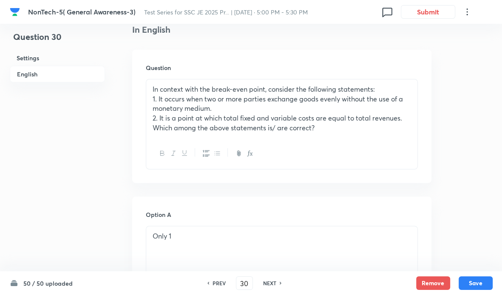
click at [349, 149] on div at bounding box center [281, 153] width 271 height 31
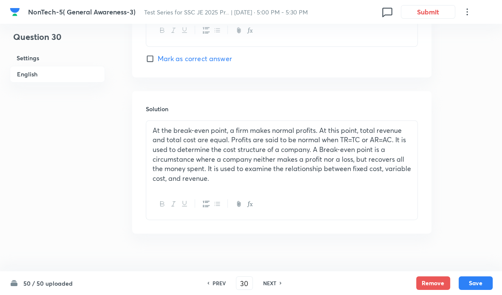
scroll to position [885, 0]
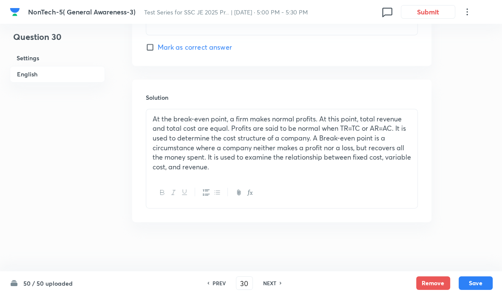
drag, startPoint x: 275, startPoint y: 284, endPoint x: 351, endPoint y: 255, distance: 81.4
click at [275, 283] on div "NEXT" at bounding box center [271, 284] width 23 height 8
type input "31"
checkbox input "false"
checkbox input "true"
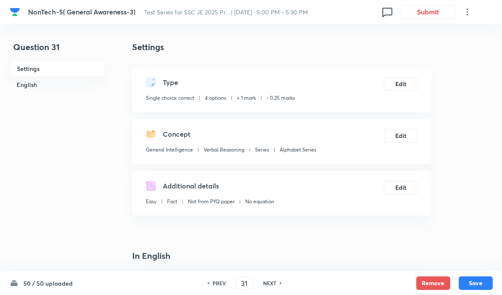
scroll to position [227, 0]
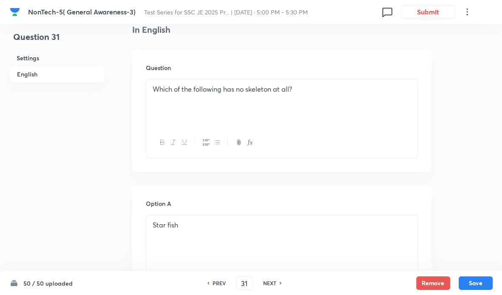
click at [351, 138] on div at bounding box center [281, 142] width 271 height 31
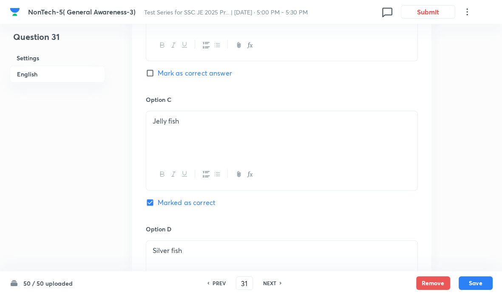
scroll to position [884, 0]
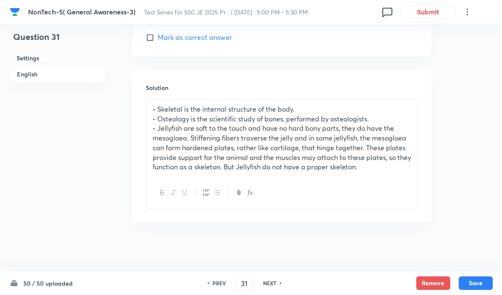
click at [278, 281] on div "NEXT" at bounding box center [271, 284] width 23 height 8
type input "32"
checkbox input "false"
checkbox input "true"
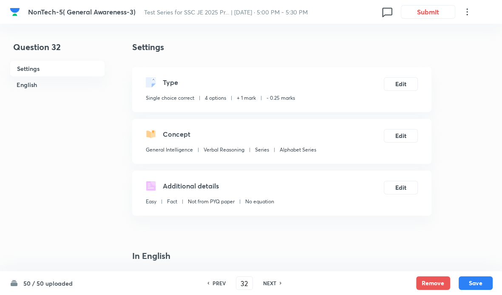
scroll to position [227, 0]
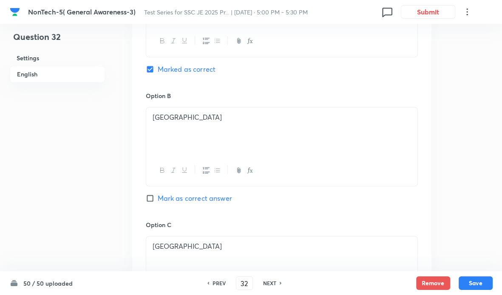
scroll to position [913, 0]
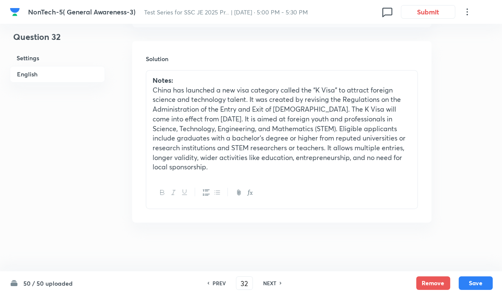
click at [280, 284] on icon at bounding box center [281, 283] width 3 height 4
type input "33"
checkbox input "false"
checkbox input "true"
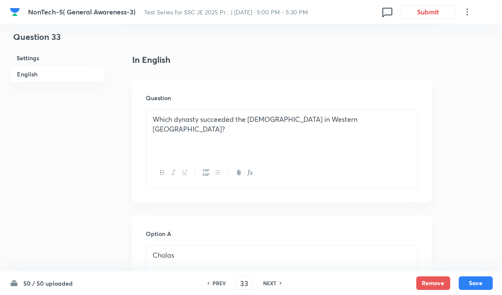
scroll to position [174, 0]
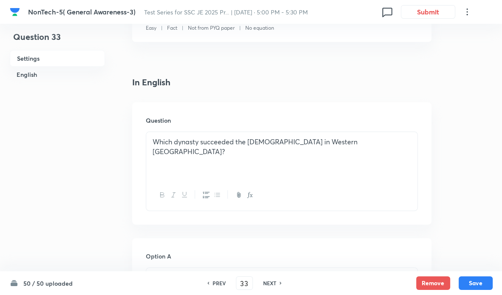
click at [368, 121] on h6 "Question" at bounding box center [282, 120] width 272 height 9
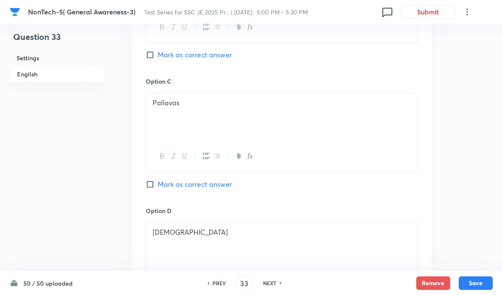
scroll to position [835, 0]
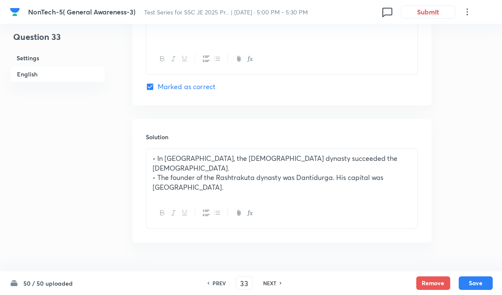
drag, startPoint x: 275, startPoint y: 283, endPoint x: 291, endPoint y: 277, distance: 16.9
click at [275, 283] on h6 "NEXT" at bounding box center [269, 284] width 13 height 8
type input "34"
checkbox input "true"
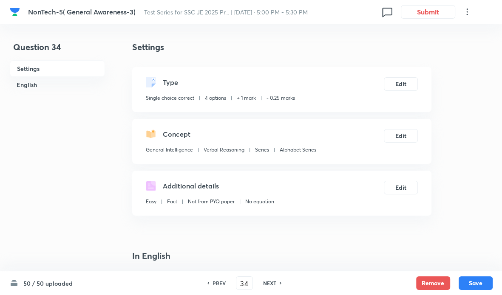
scroll to position [227, 0]
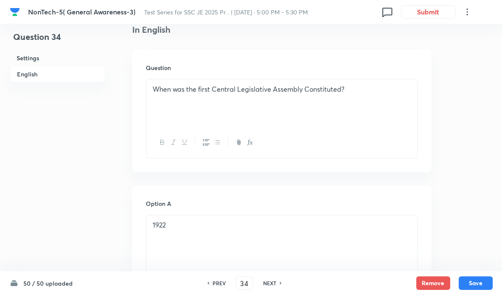
click at [276, 283] on div "NEXT" at bounding box center [271, 284] width 23 height 8
type input "35"
checkbox input "true"
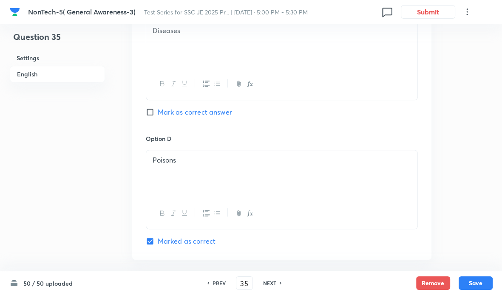
scroll to position [855, 0]
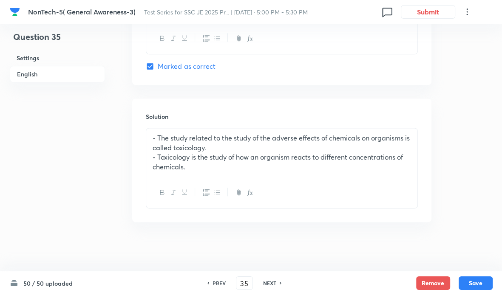
click at [280, 282] on icon at bounding box center [281, 283] width 3 height 4
type input "36"
checkbox input "false"
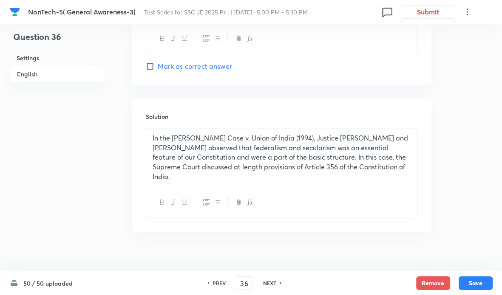
checkbox input "true"
click at [277, 283] on div "NEXT" at bounding box center [271, 284] width 23 height 8
type input "37"
checkbox input "false"
checkbox input "true"
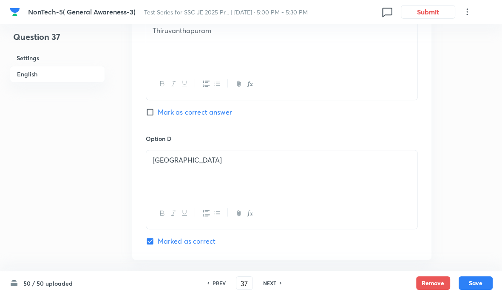
scroll to position [865, 0]
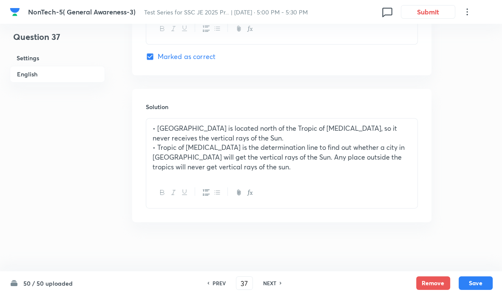
drag, startPoint x: 276, startPoint y: 282, endPoint x: 292, endPoint y: 280, distance: 16.8
click at [277, 282] on div "NEXT" at bounding box center [271, 284] width 23 height 8
type input "38"
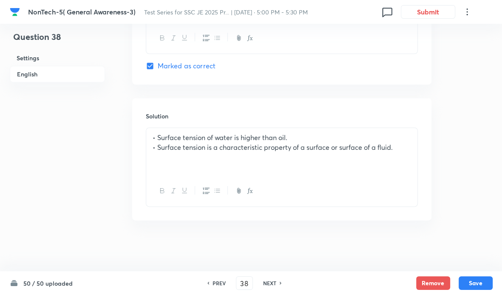
checkbox input "true"
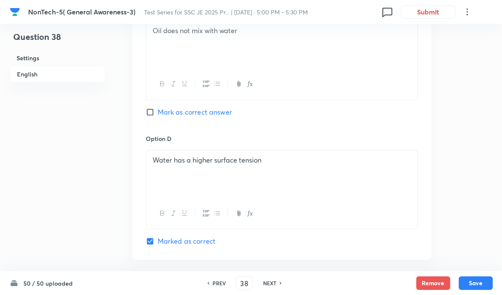
scroll to position [854, 0]
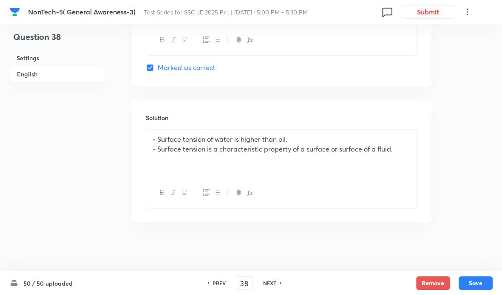
drag, startPoint x: 276, startPoint y: 284, endPoint x: 283, endPoint y: 282, distance: 7.7
click at [276, 284] on div "NEXT" at bounding box center [271, 284] width 23 height 8
type input "39"
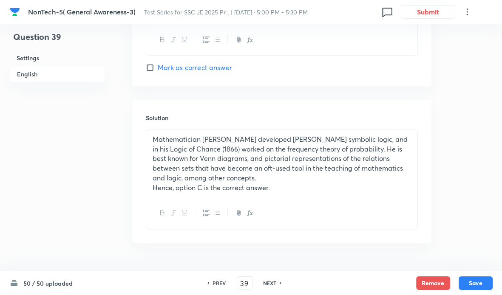
checkbox input "true"
checkbox input "false"
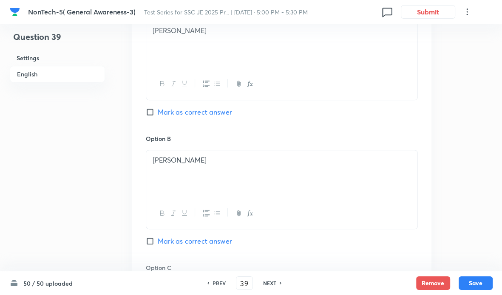
scroll to position [648, 0]
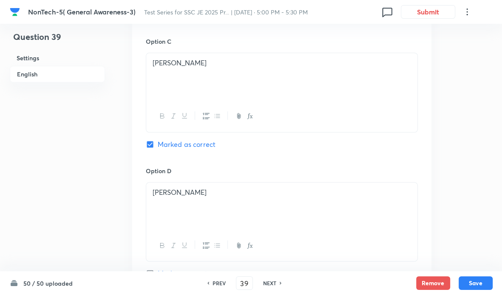
click at [280, 282] on icon at bounding box center [281, 283] width 3 height 4
type input "40"
checkbox input "false"
checkbox input "true"
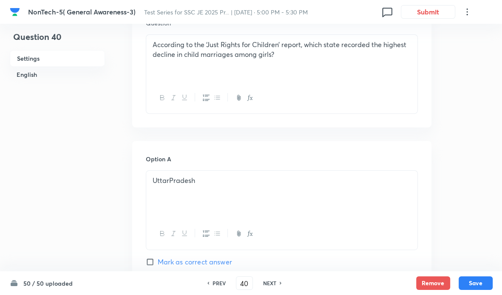
scroll to position [0, 0]
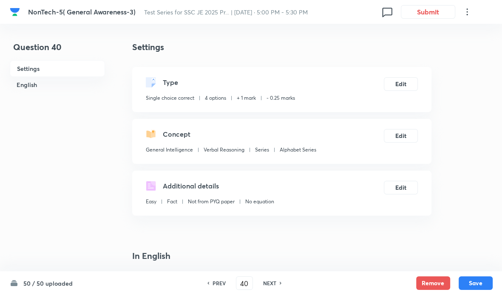
drag, startPoint x: 431, startPoint y: 152, endPoint x: 436, endPoint y: 150, distance: 5.5
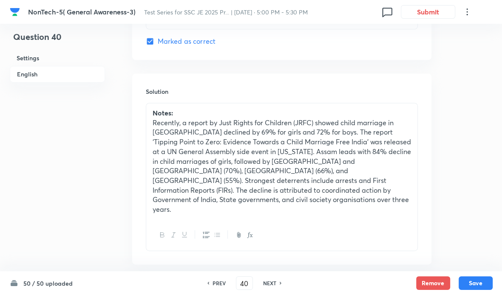
scroll to position [903, 0]
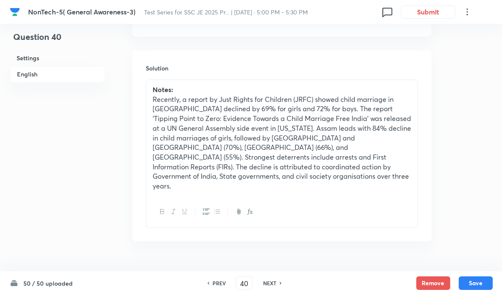
drag, startPoint x: 279, startPoint y: 283, endPoint x: 312, endPoint y: 275, distance: 34.2
click at [280, 283] on icon at bounding box center [281, 283] width 3 height 4
type input "41"
checkbox input "false"
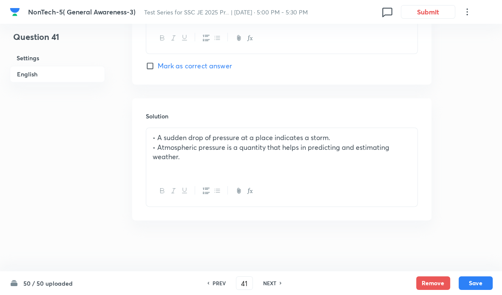
scroll to position [854, 0]
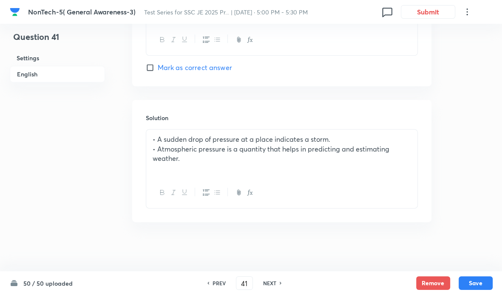
checkbox input "true"
click at [281, 282] on icon at bounding box center [281, 283] width 3 height 4
type input "42"
checkbox input "true"
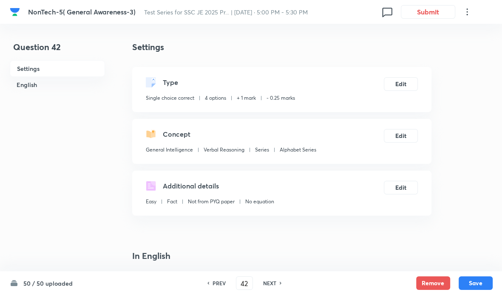
scroll to position [227, 0]
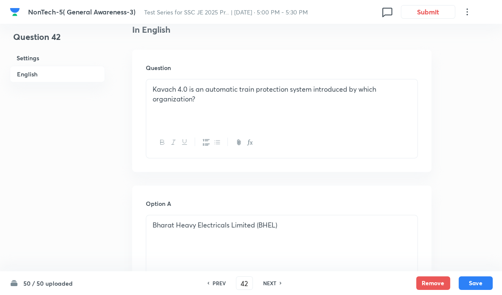
drag, startPoint x: 360, startPoint y: 192, endPoint x: 441, endPoint y: 146, distance: 93.6
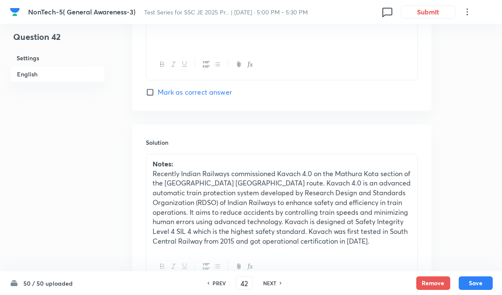
scroll to position [903, 0]
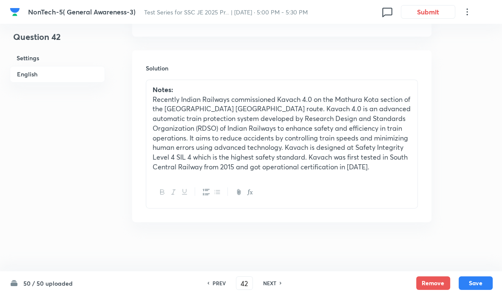
click at [280, 284] on icon at bounding box center [281, 283] width 3 height 4
type input "43"
checkbox input "false"
checkbox input "true"
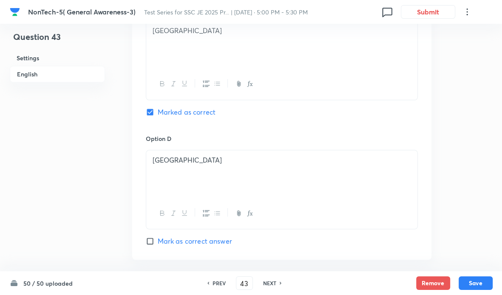
scroll to position [884, 0]
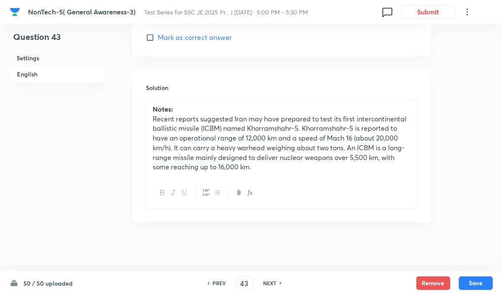
click at [275, 286] on h6 "NEXT" at bounding box center [269, 284] width 13 height 8
type input "44"
checkbox input "true"
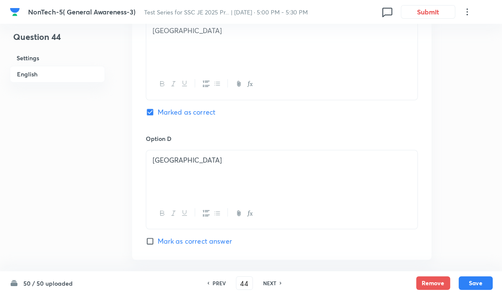
scroll to position [894, 0]
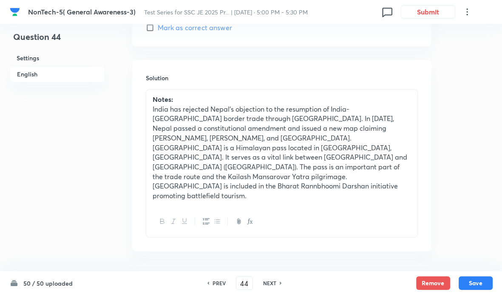
click at [277, 283] on div "NEXT" at bounding box center [271, 284] width 23 height 8
type input "45"
checkbox input "false"
checkbox input "true"
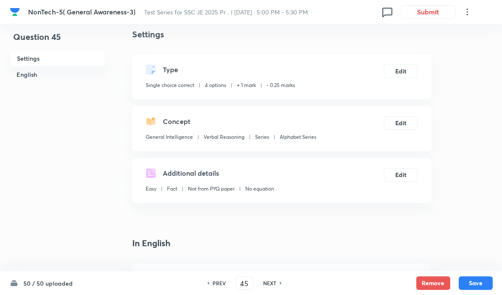
scroll to position [227, 0]
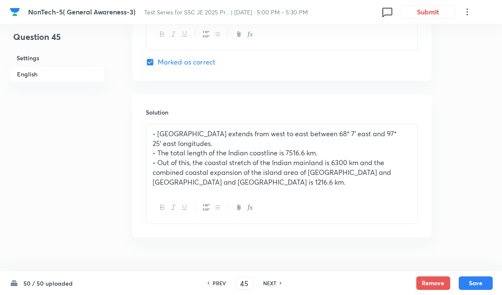
scroll to position [865, 0]
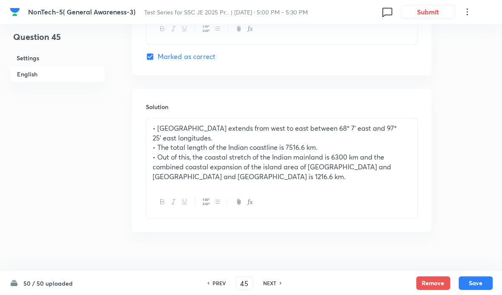
click at [275, 282] on div "NEXT" at bounding box center [271, 284] width 23 height 8
type input "46"
checkbox input "false"
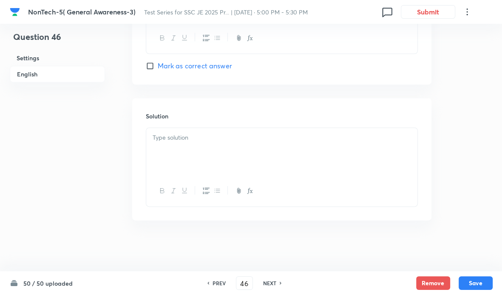
scroll to position [855, 0]
checkbox input "true"
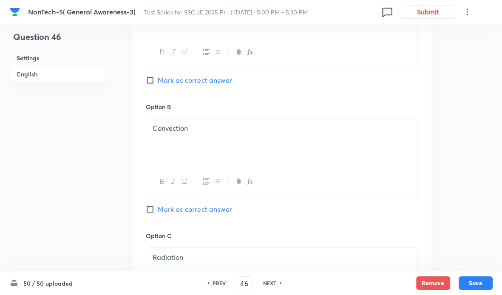
scroll to position [680, 0]
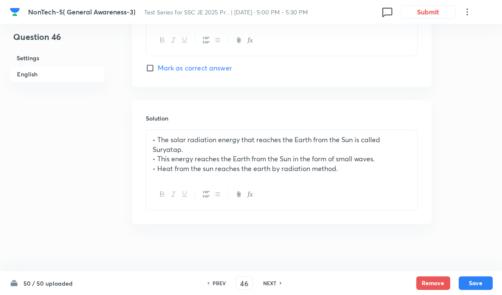
scroll to position [855, 0]
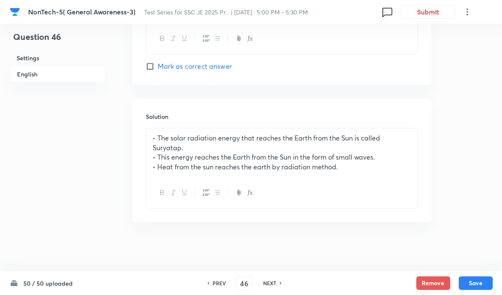
drag, startPoint x: 277, startPoint y: 285, endPoint x: 288, endPoint y: 275, distance: 14.1
click at [277, 285] on div "NEXT" at bounding box center [271, 284] width 23 height 8
type input "47"
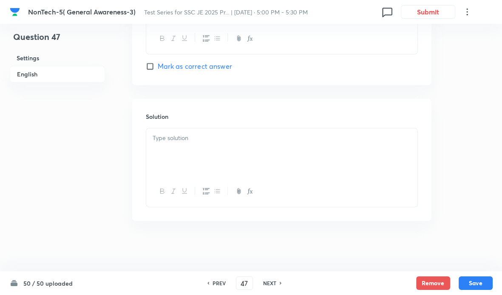
checkbox input "false"
checkbox input "true"
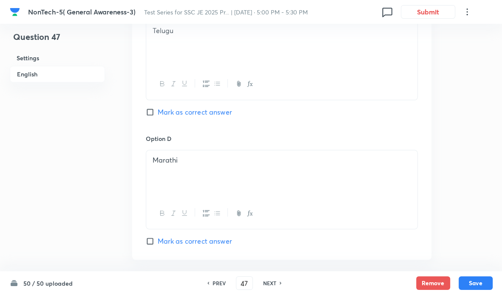
scroll to position [865, 0]
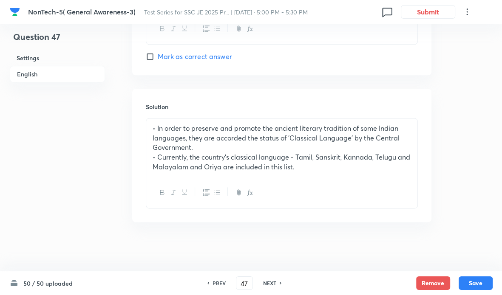
drag, startPoint x: 278, startPoint y: 287, endPoint x: 285, endPoint y: 277, distance: 11.9
click at [279, 286] on div "NEXT" at bounding box center [271, 284] width 23 height 8
type input "48"
checkbox input "true"
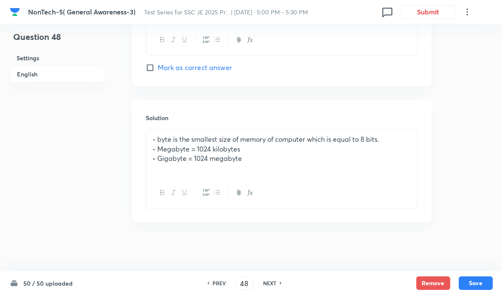
scroll to position [627, 0]
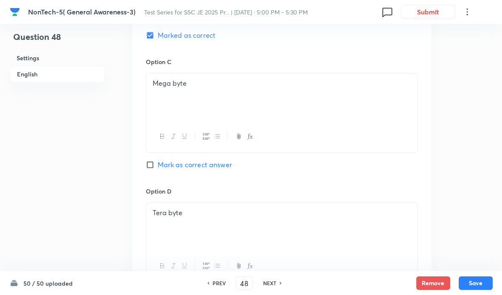
drag, startPoint x: 278, startPoint y: 283, endPoint x: 290, endPoint y: 278, distance: 12.9
click at [279, 283] on div "NEXT" at bounding box center [271, 284] width 23 height 8
type input "49"
checkbox input "false"
checkbox input "true"
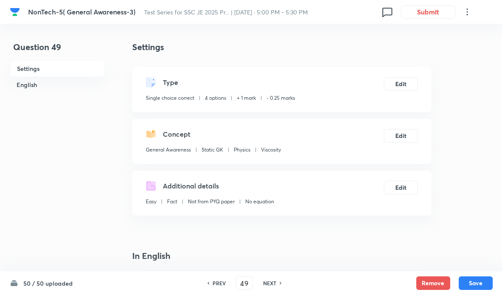
scroll to position [227, 0]
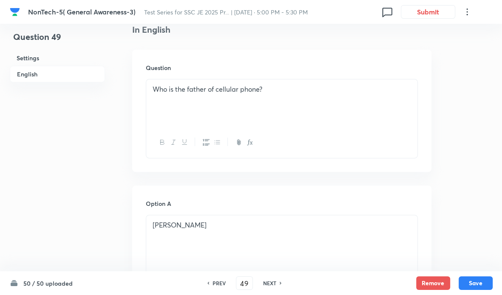
drag, startPoint x: 278, startPoint y: 282, endPoint x: 282, endPoint y: 279, distance: 5.1
click at [278, 282] on div "NEXT" at bounding box center [271, 284] width 23 height 8
type input "50"
checkbox input "false"
checkbox input "true"
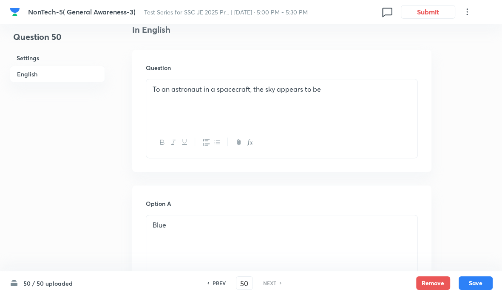
click at [214, 281] on h6 "PREV" at bounding box center [218, 284] width 13 height 8
type input "49"
checkbox input "false"
checkbox input "true"
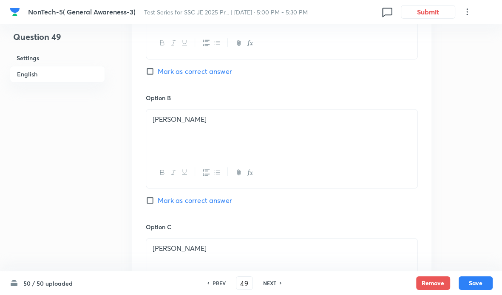
scroll to position [680, 0]
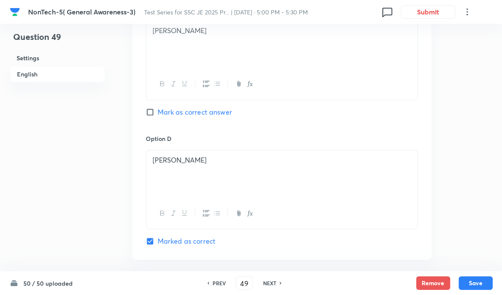
click at [277, 286] on div "NEXT" at bounding box center [271, 284] width 23 height 8
type input "50"
checkbox input "false"
checkbox input "true"
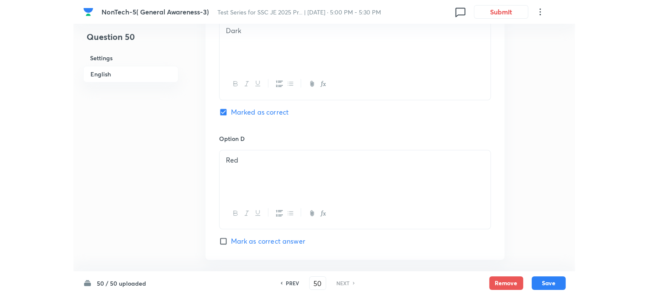
scroll to position [0, 0]
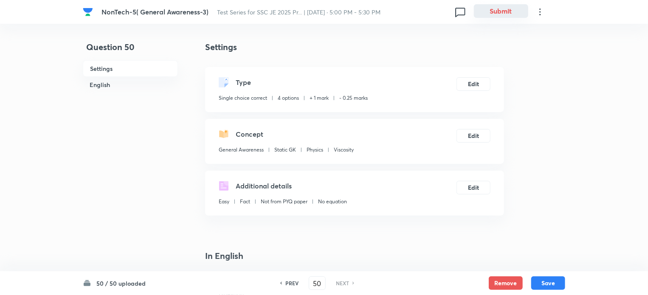
click at [500, 14] on button "Submit" at bounding box center [501, 11] width 54 height 14
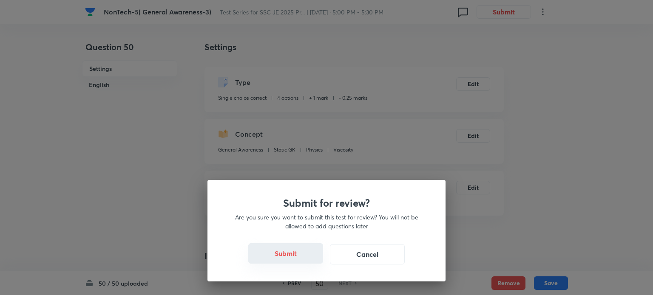
click at [287, 256] on button "Submit" at bounding box center [285, 253] width 75 height 20
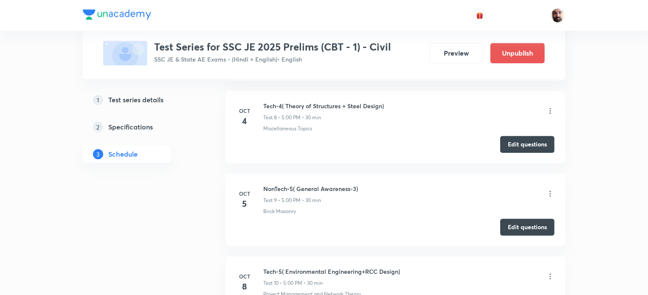
scroll to position [994, 0]
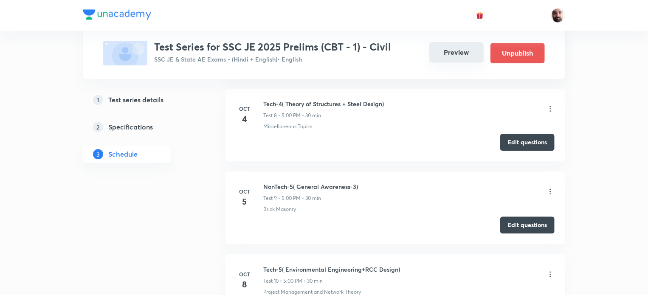
click at [448, 50] on button "Preview" at bounding box center [457, 52] width 54 height 20
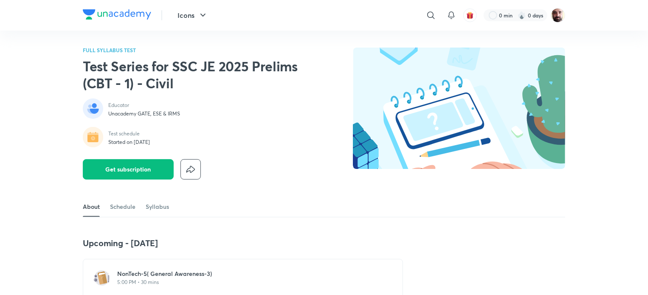
click at [147, 274] on h6 "NonTech-5( General Awareness-3)" at bounding box center [248, 274] width 262 height 8
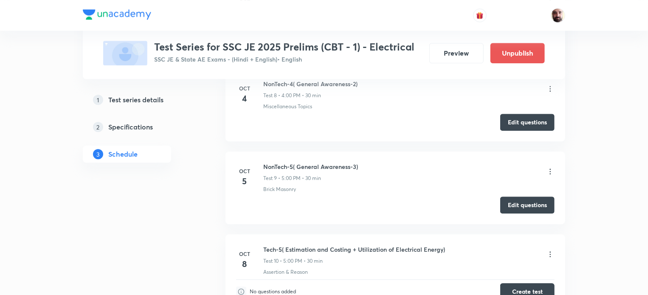
scroll to position [1042, 0]
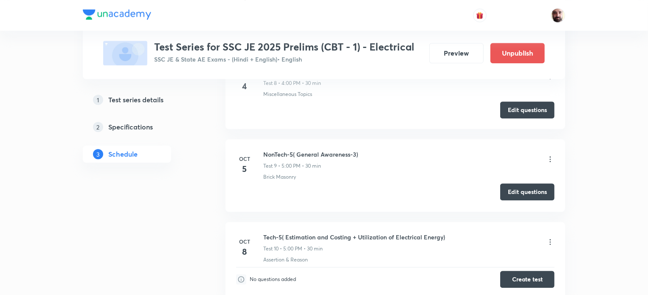
click at [521, 190] on button "Edit questions" at bounding box center [528, 192] width 54 height 17
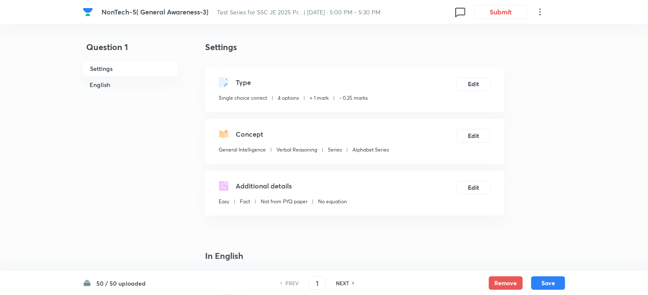
checkbox input "true"
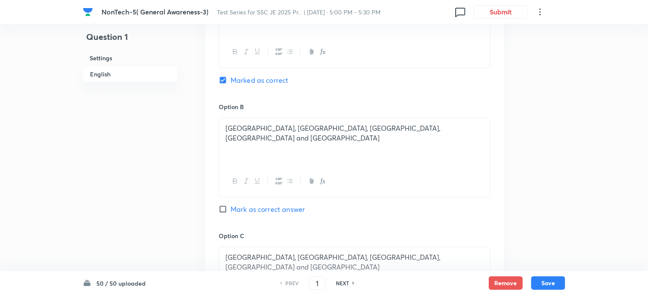
scroll to position [227, 0]
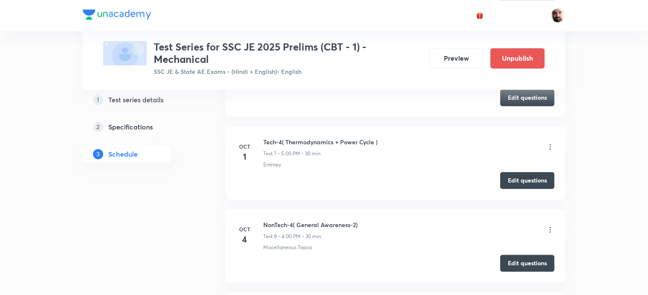
scroll to position [1133, 0]
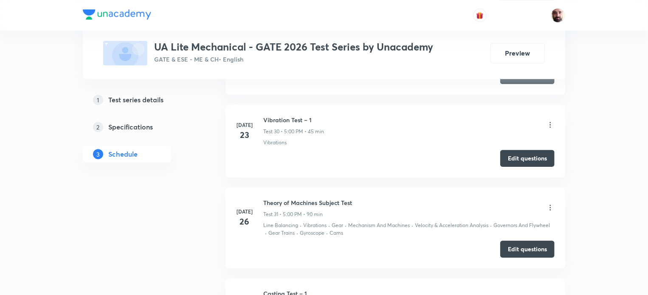
scroll to position [2886, 0]
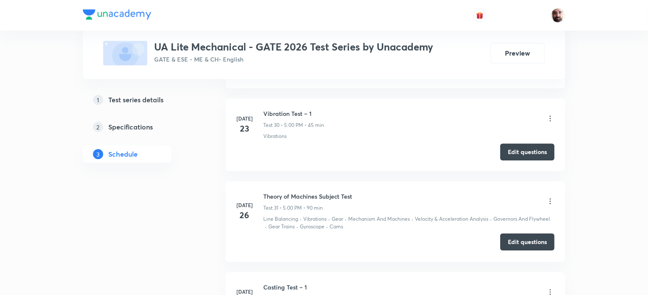
click at [521, 238] on button "Edit questions" at bounding box center [528, 242] width 54 height 17
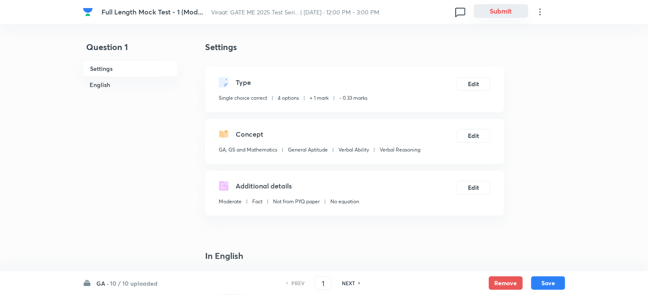
click at [495, 11] on button "Submit" at bounding box center [501, 11] width 54 height 14
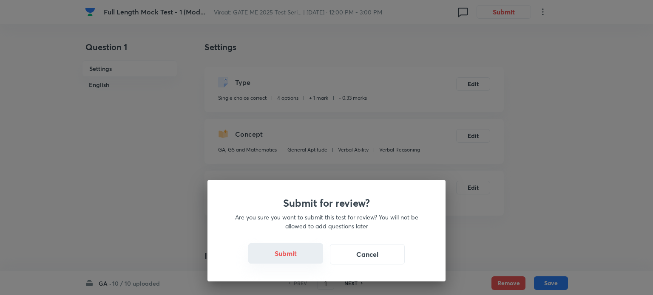
click at [283, 257] on button "Submit" at bounding box center [285, 253] width 75 height 20
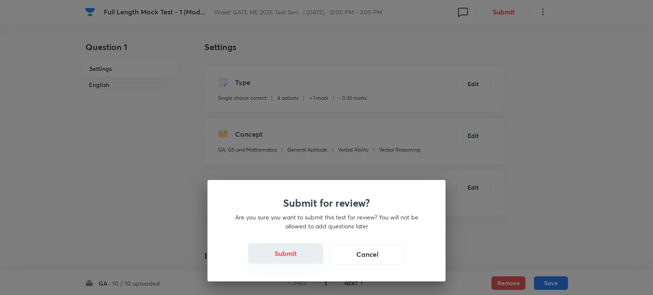
click at [283, 257] on button "Submit" at bounding box center [285, 253] width 75 height 20
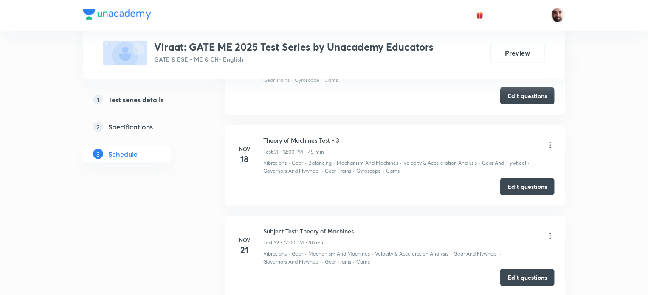
scroll to position [3775, 0]
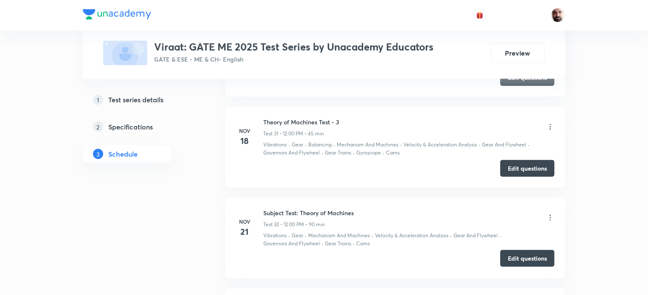
click at [524, 250] on button "Edit questions" at bounding box center [528, 258] width 54 height 17
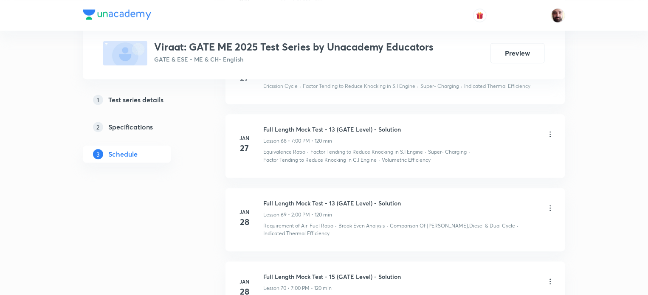
scroll to position [7550, 0]
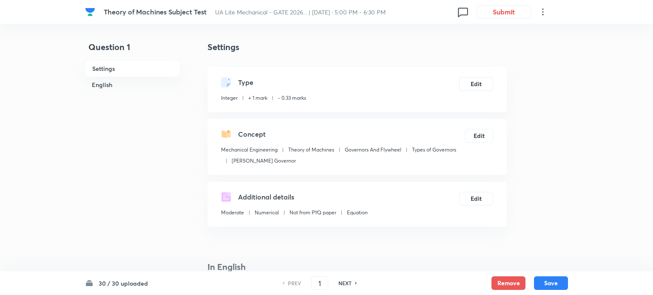
checkbox input "true"
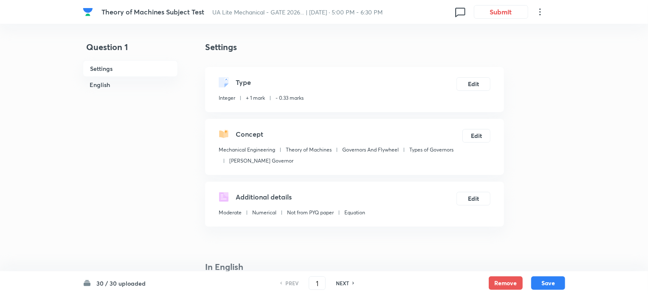
type input "2.67"
type input "2.37"
type input "2.97"
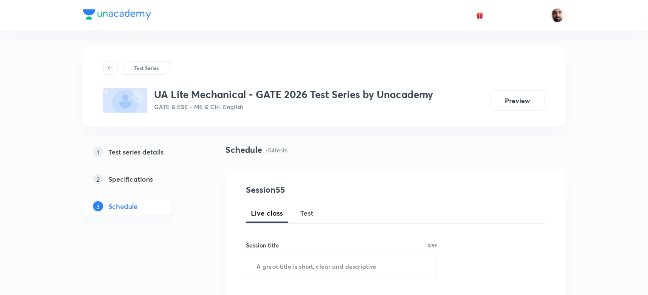
click at [309, 213] on span "Test" at bounding box center [307, 213] width 14 height 10
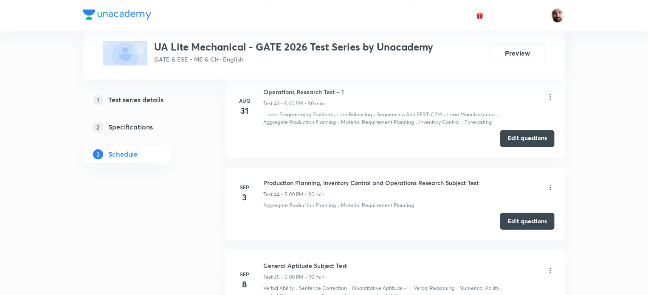
scroll to position [4306, 0]
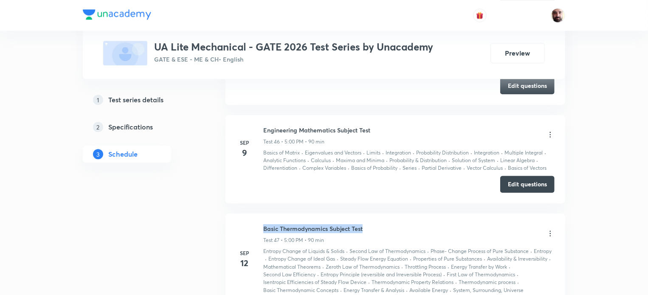
drag, startPoint x: 260, startPoint y: 218, endPoint x: 379, endPoint y: 222, distance: 119.5
click at [379, 224] on div "Sep 12 Basic Thermodynamics Subject Test Test 47 • 5:00 PM • 90 min Entropy Cha…" at bounding box center [395, 259] width 319 height 70
copy h6 "Basic Thermodynamics Subject Test"
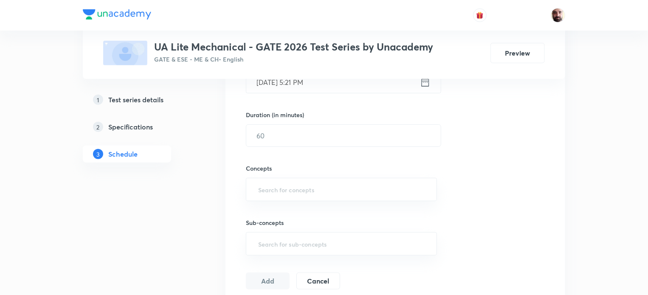
scroll to position [0, 0]
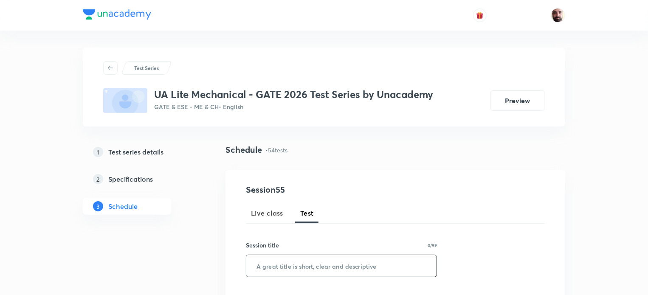
click at [314, 270] on input "text" at bounding box center [341, 266] width 190 height 22
paste input "Basic Thermodynamics Subject Test"
click at [330, 266] on input "Basic Thermodynamics Subject Test" at bounding box center [341, 266] width 190 height 22
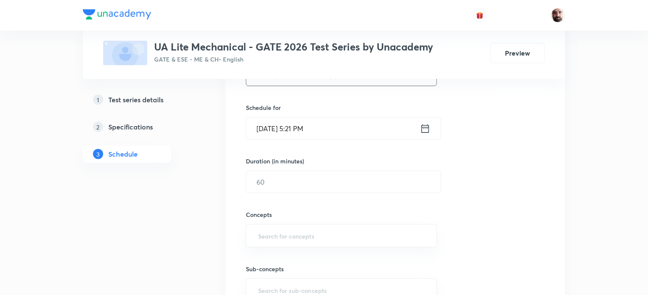
scroll to position [197, 0]
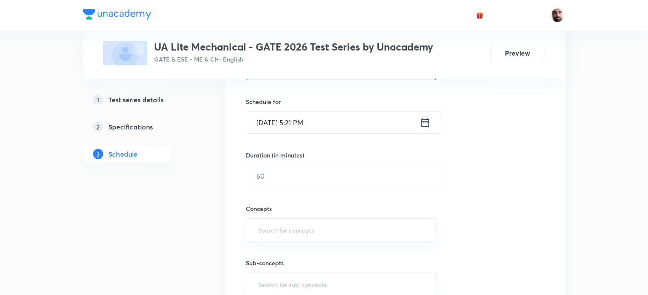
type input "Theory Of Machine Subject Test"
click at [425, 123] on icon at bounding box center [425, 123] width 11 height 12
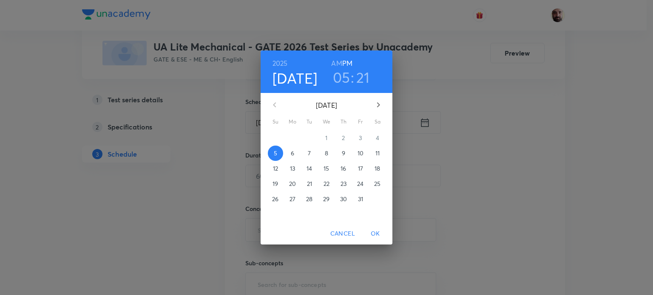
click at [360, 72] on h3 "21" at bounding box center [363, 77] width 14 height 18
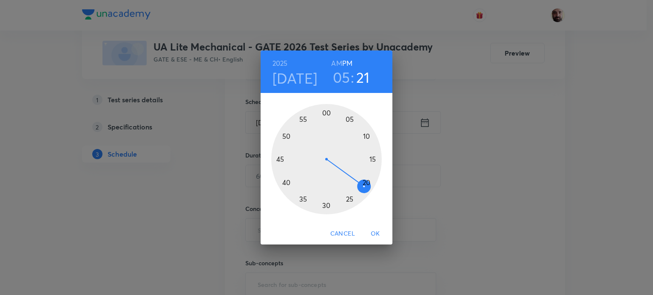
click at [325, 205] on div at bounding box center [326, 159] width 110 height 110
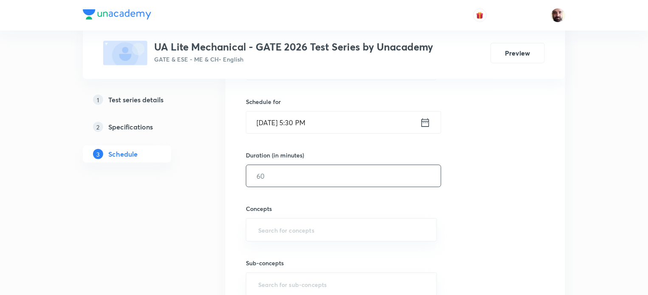
click at [271, 176] on input "text" at bounding box center [343, 176] width 195 height 22
type input "90"
click at [277, 232] on input "text" at bounding box center [342, 230] width 170 height 16
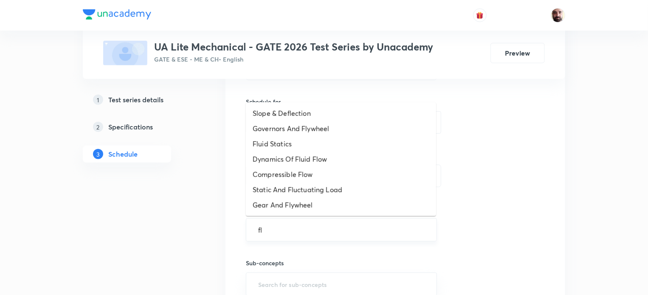
type input "fly"
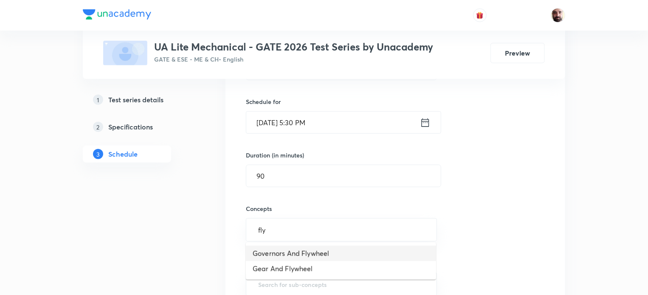
drag, startPoint x: 285, startPoint y: 252, endPoint x: 287, endPoint y: 246, distance: 6.7
click at [286, 252] on li "Governors And Flywheel" at bounding box center [341, 253] width 190 height 15
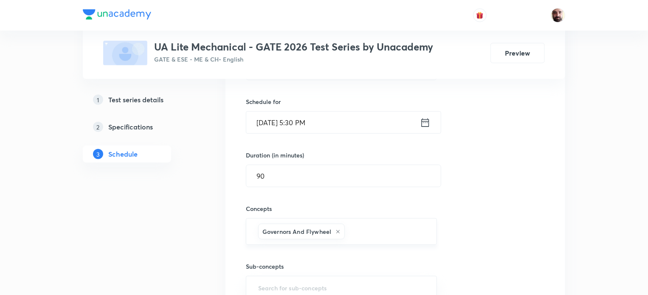
scroll to position [424, 0]
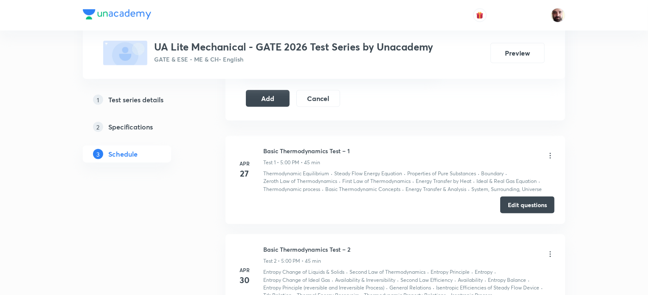
drag, startPoint x: 271, startPoint y: 98, endPoint x: 303, endPoint y: 123, distance: 40.0
click at [271, 99] on button "Add" at bounding box center [268, 98] width 44 height 17
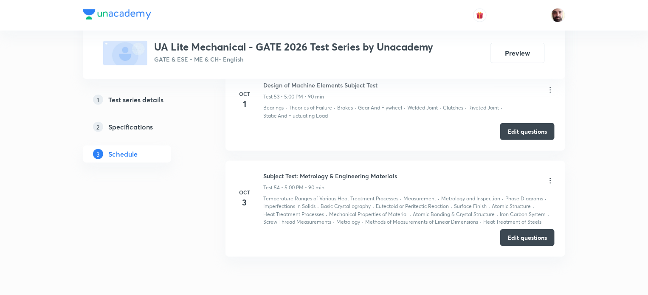
scroll to position [5249, 0]
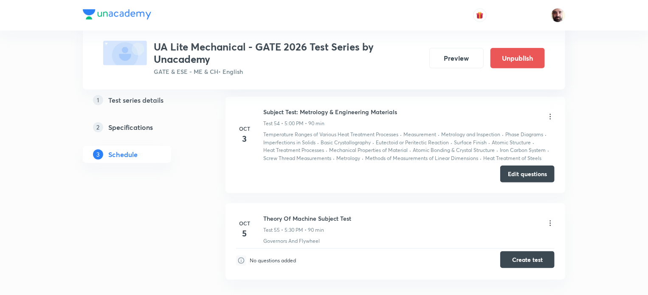
click at [529, 252] on button "Create test" at bounding box center [528, 260] width 54 height 17
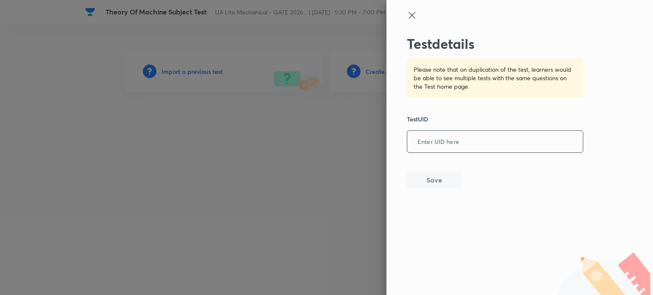
click at [444, 146] on input "text" at bounding box center [495, 142] width 176 height 21
paste input "Basic Thermodynamics Subject Test"
type input "B"
click at [432, 139] on input "text" at bounding box center [495, 142] width 176 height 21
paste input "F0UU9RE1DO"
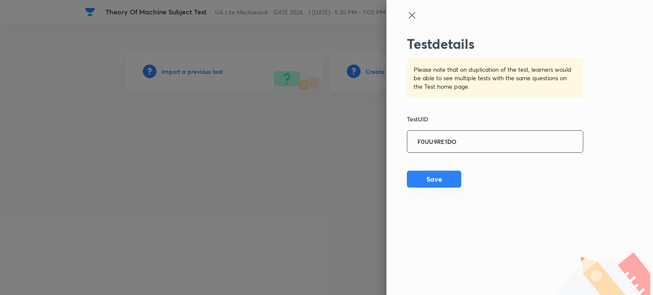
type input "F0UU9RE1DO"
click at [439, 179] on button "Save" at bounding box center [434, 179] width 54 height 17
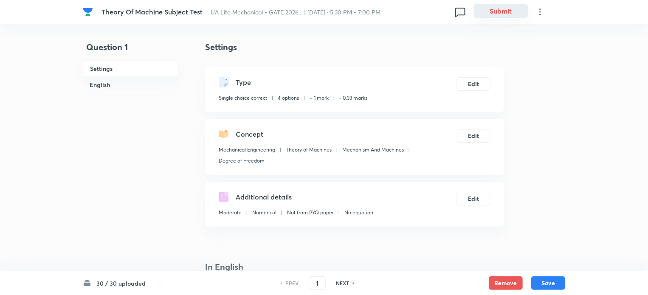
click at [493, 8] on button "Submit" at bounding box center [501, 11] width 54 height 14
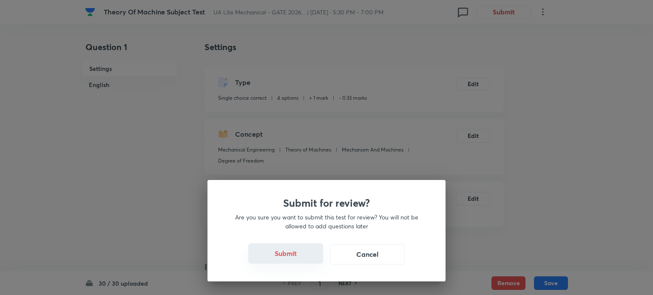
click at [283, 255] on button "Submit" at bounding box center [285, 253] width 75 height 20
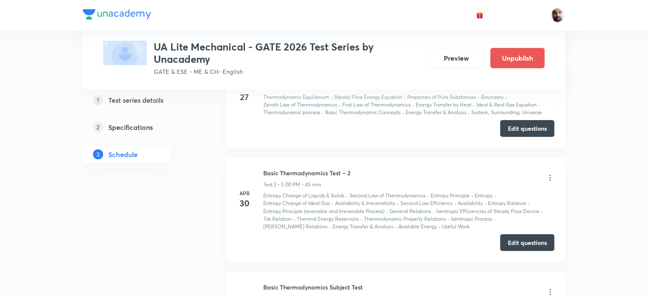
scroll to position [227, 0]
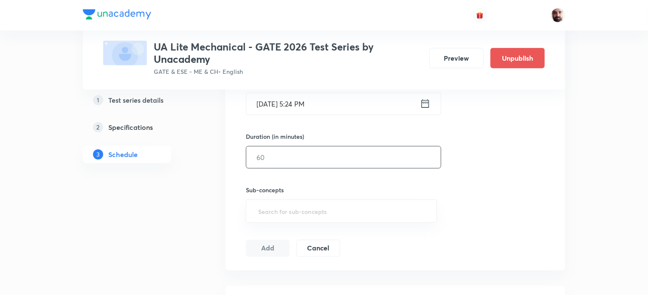
click at [266, 156] on input "text" at bounding box center [343, 158] width 195 height 22
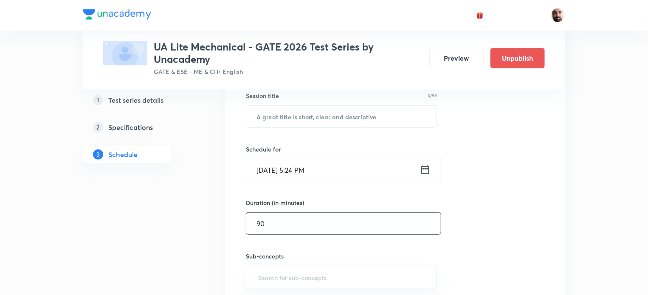
scroll to position [0, 0]
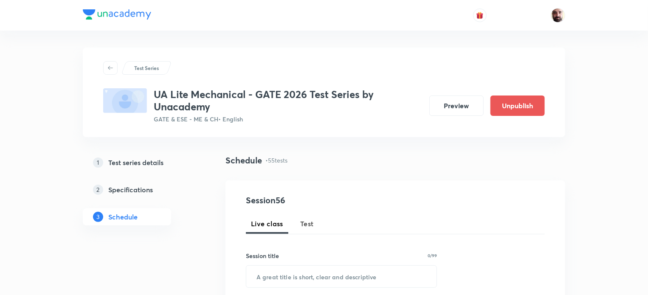
type input "90"
drag, startPoint x: 305, startPoint y: 222, endPoint x: 377, endPoint y: 227, distance: 71.5
click at [306, 222] on span "Test" at bounding box center [307, 224] width 14 height 10
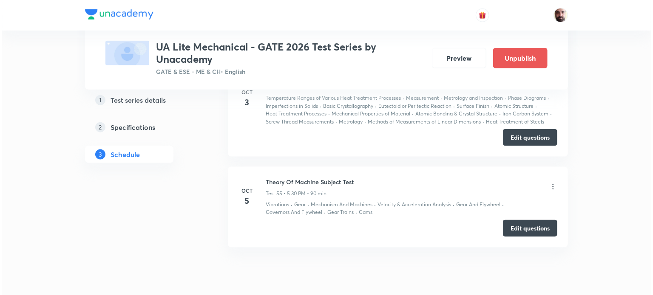
scroll to position [5346, 0]
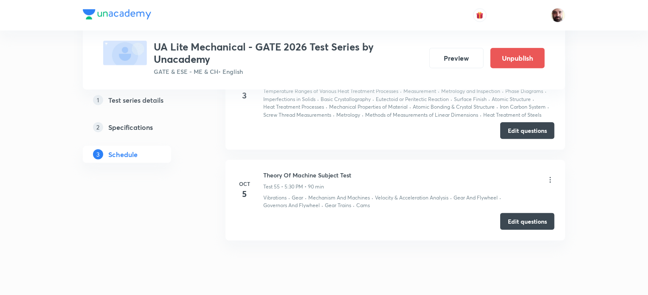
click at [551, 177] on icon at bounding box center [550, 180] width 1 height 6
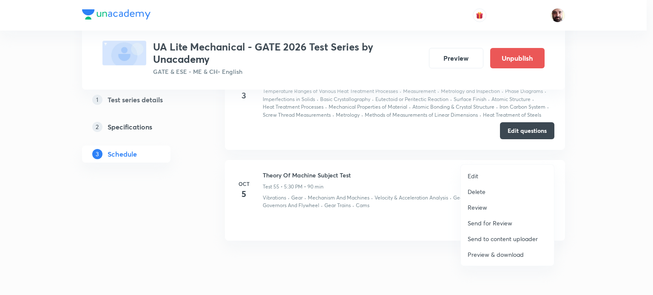
click at [474, 176] on p "Edit" at bounding box center [472, 176] width 11 height 9
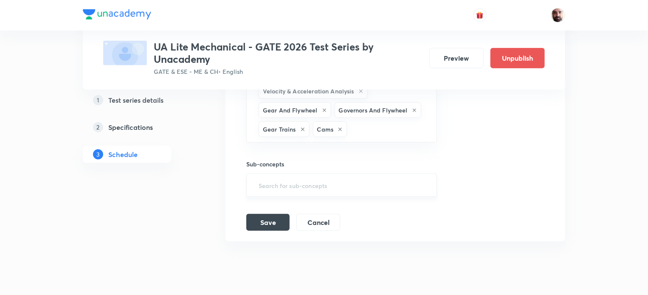
scroll to position [5098, 0]
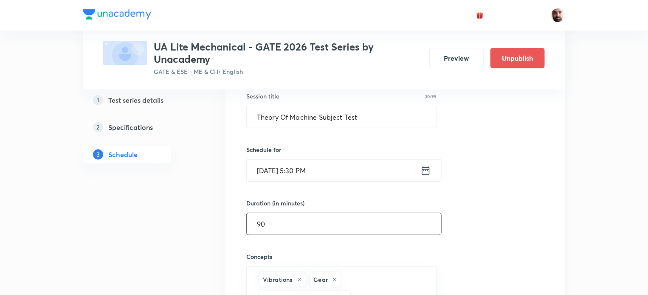
click at [285, 213] on input "90" at bounding box center [344, 224] width 195 height 22
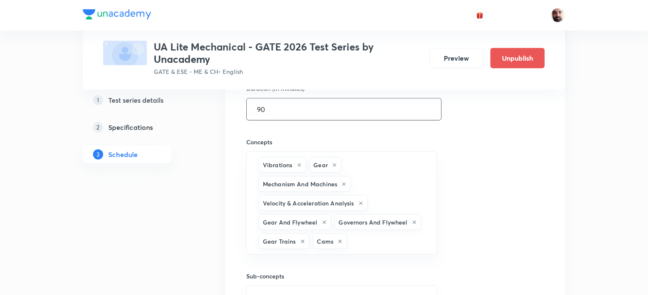
scroll to position [5325, 0]
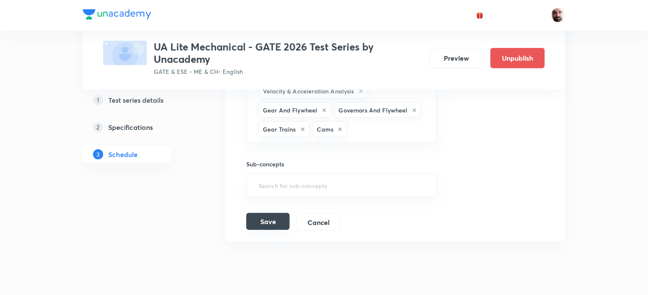
click at [269, 213] on button "Save" at bounding box center [267, 221] width 43 height 17
